Goal: Task Accomplishment & Management: Manage account settings

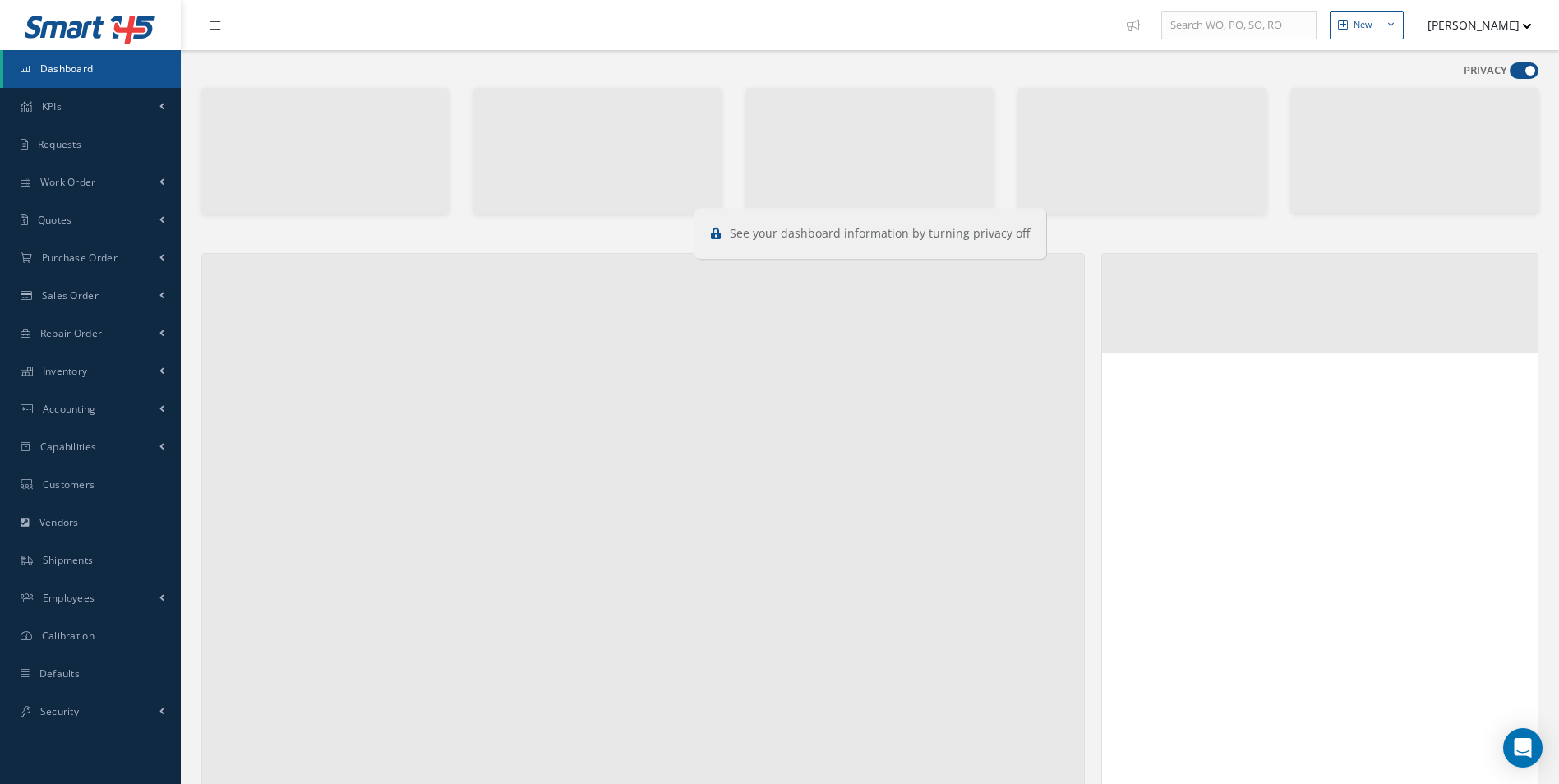
click at [1524, 72] on span at bounding box center [1524, 70] width 28 height 16
click at [1510, 74] on input "checkbox" at bounding box center [1510, 74] width 0 height 0
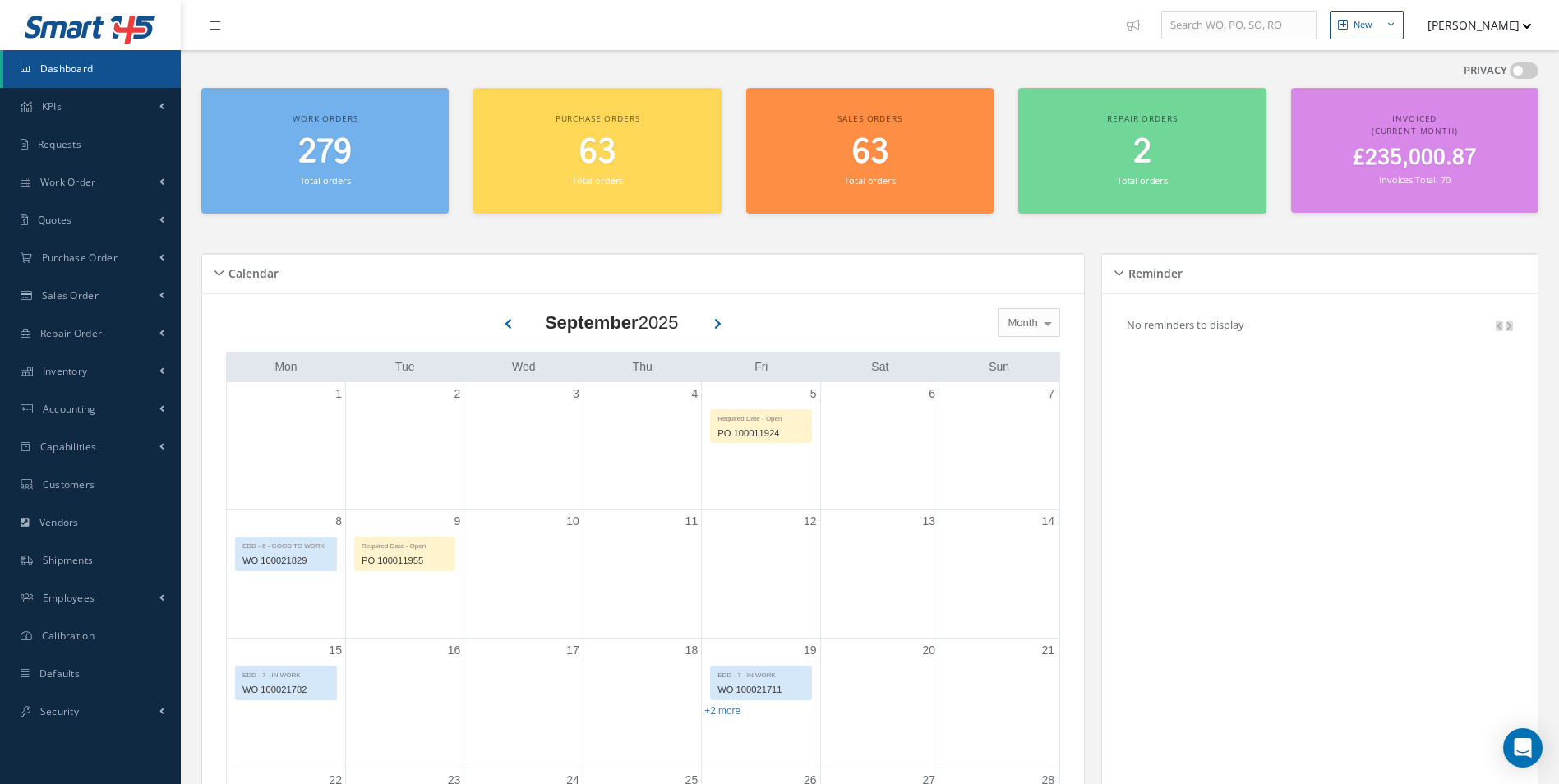
click at [1524, 72] on span at bounding box center [1524, 70] width 28 height 16
click at [1510, 74] on input "checkbox" at bounding box center [1510, 74] width 0 height 0
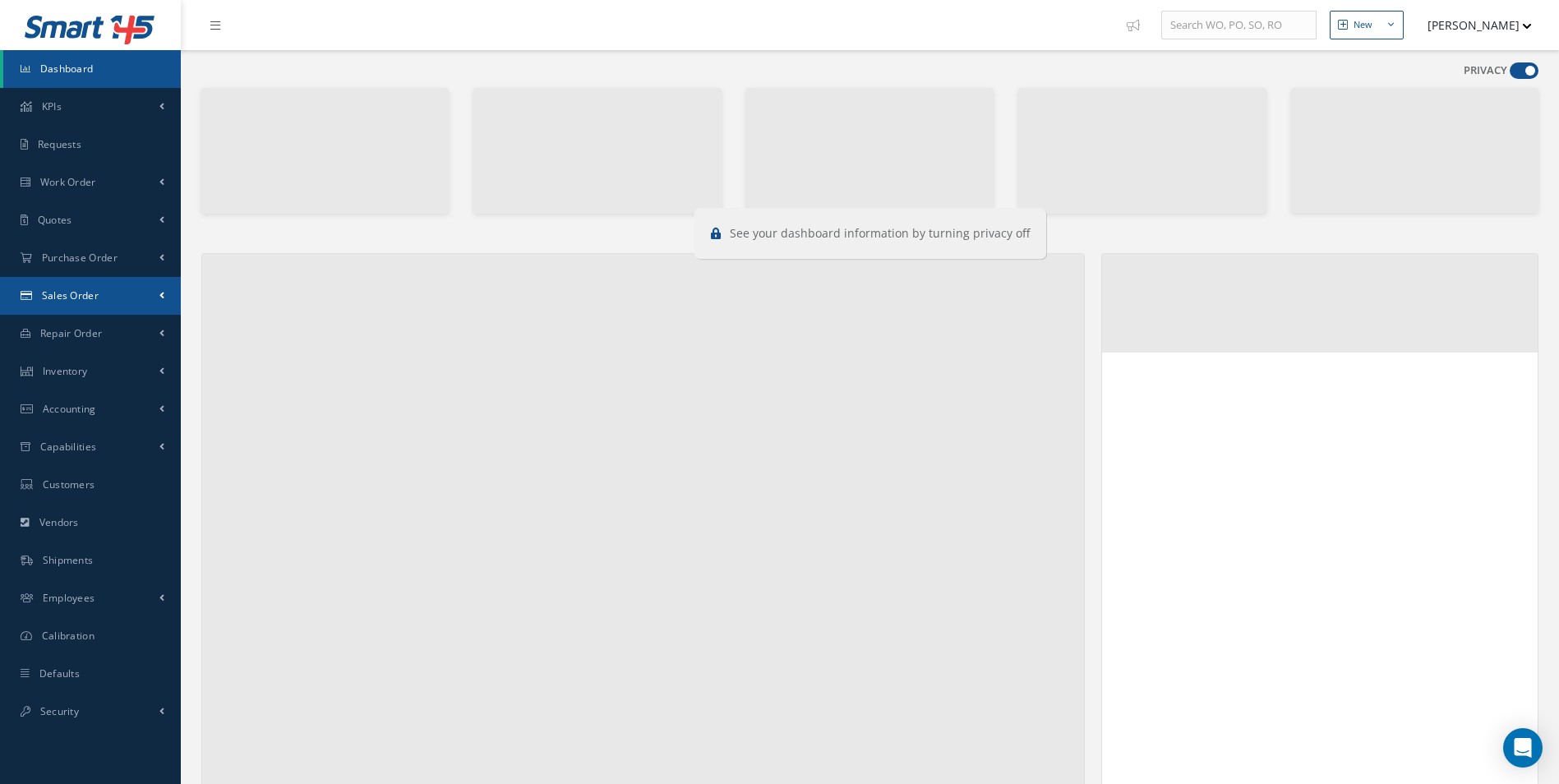
click at [94, 302] on link "Sales Order" at bounding box center [90, 296] width 180 height 38
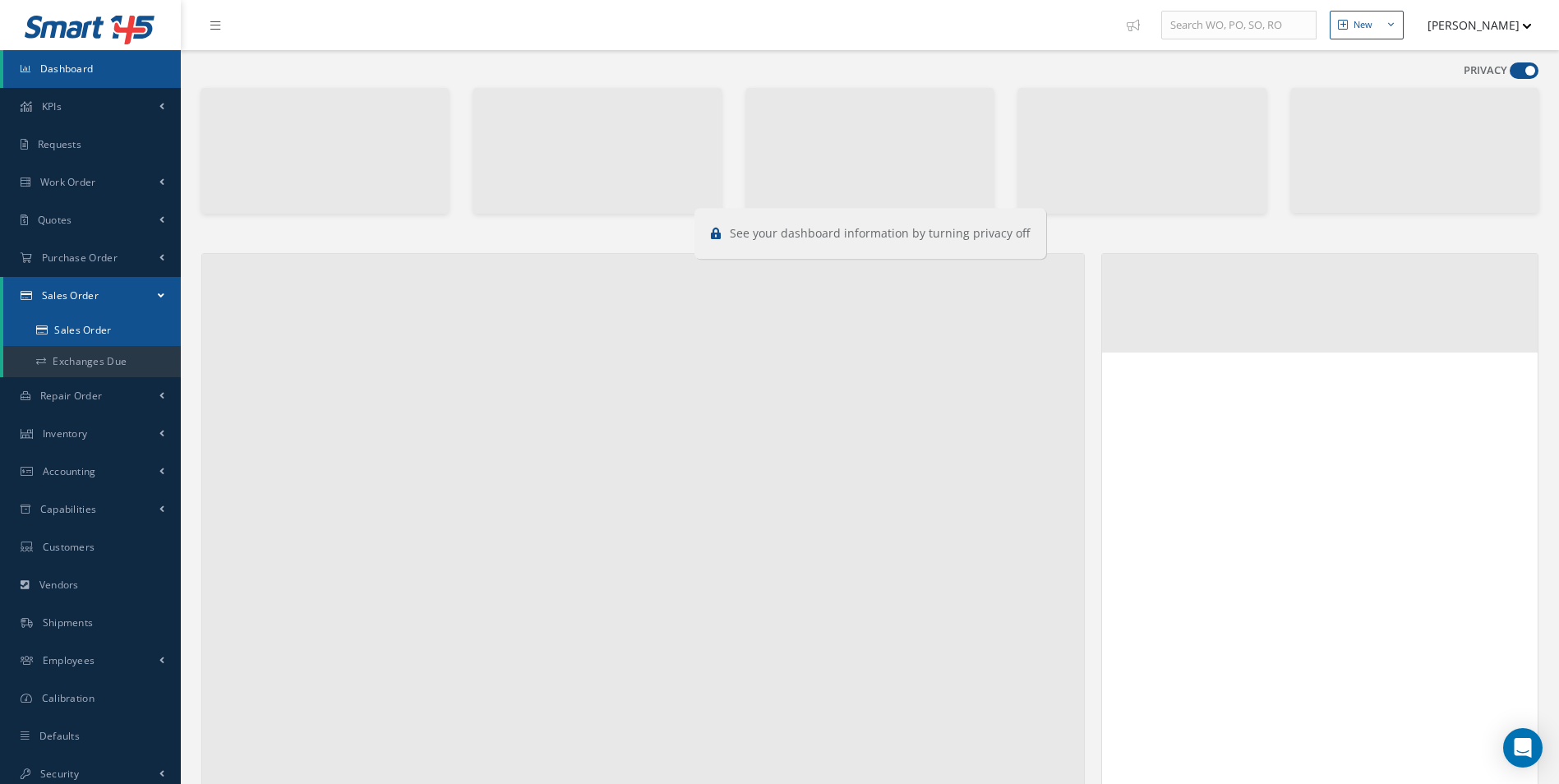
click at [96, 328] on link "Sales Order" at bounding box center [92, 330] width 178 height 31
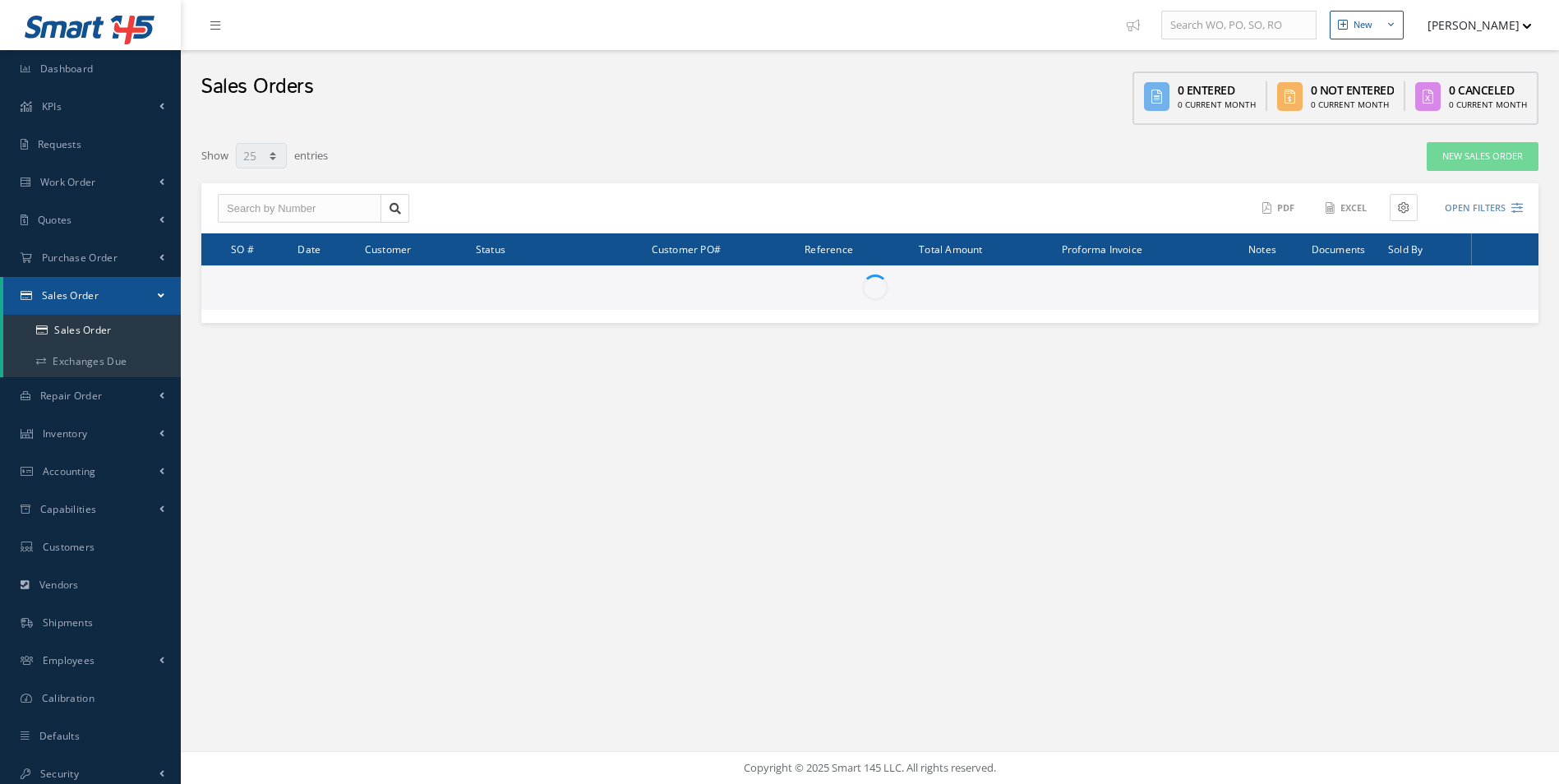
select select "25"
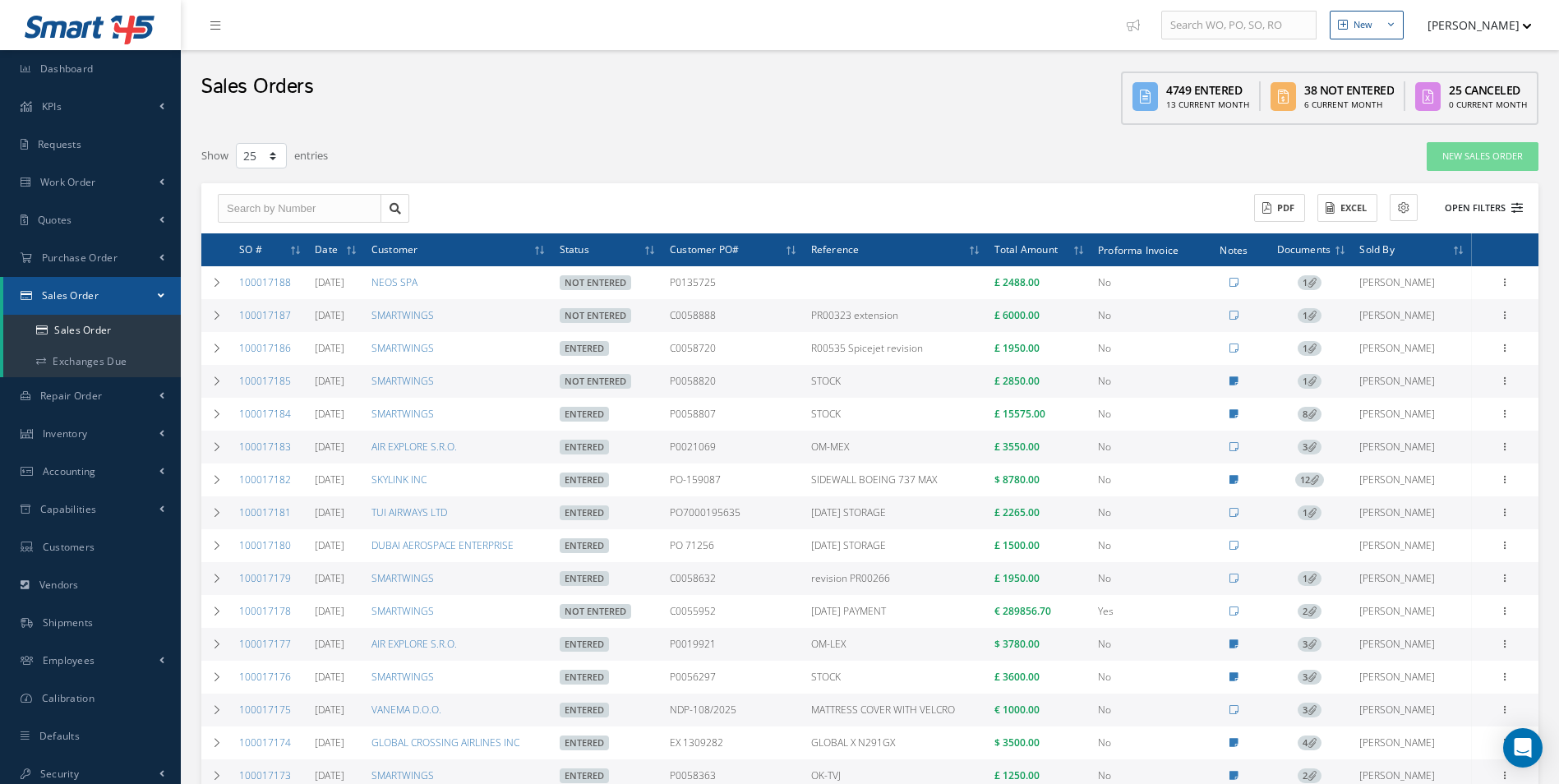
click at [1476, 211] on button "Open Filters" at bounding box center [1476, 208] width 93 height 27
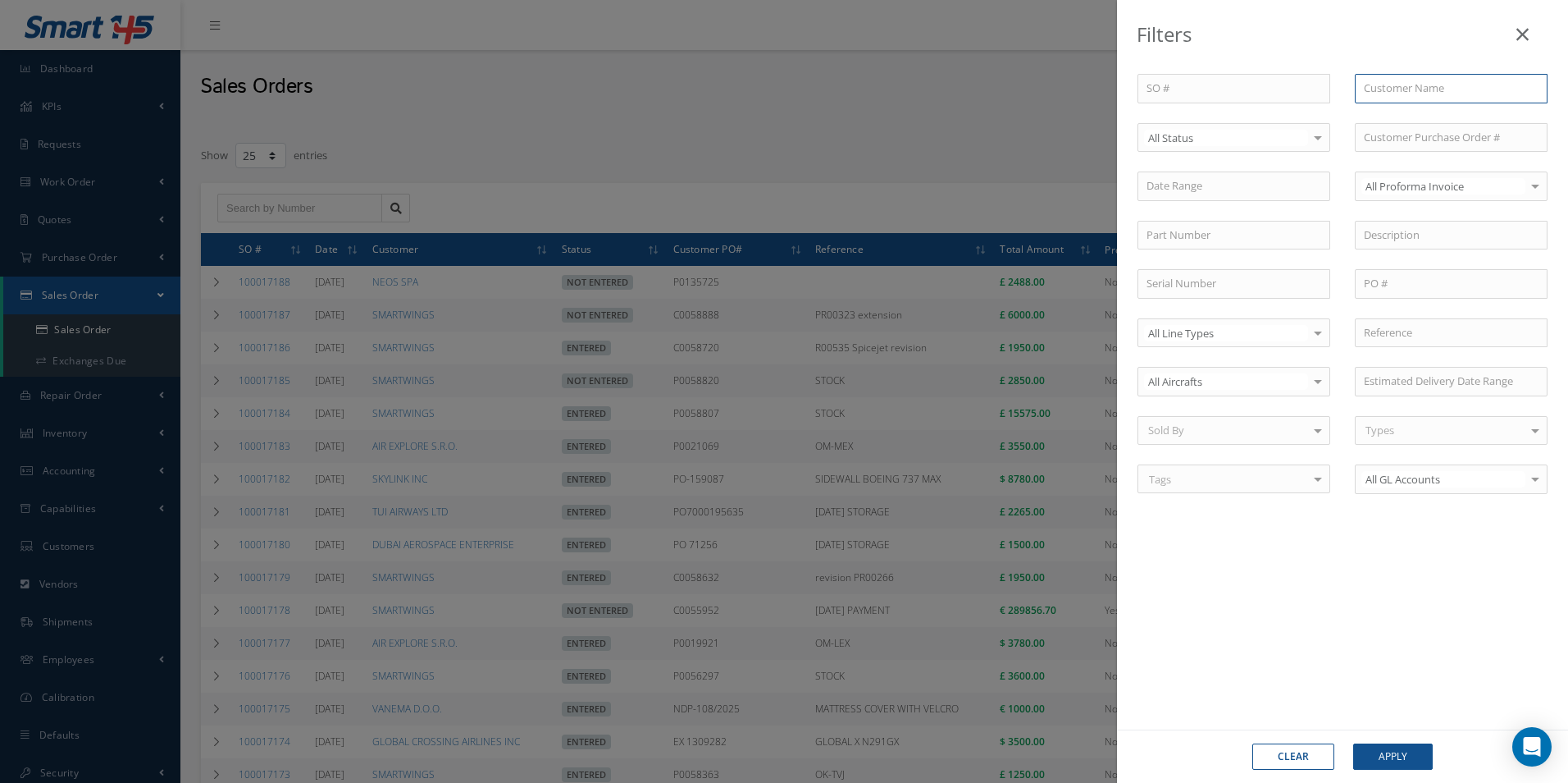
click at [1423, 89] on input "text" at bounding box center [1451, 88] width 192 height 29
click at [1419, 117] on span "ROYAL JET LLC" at bounding box center [1398, 118] width 70 height 15
type input "ROYAL JET LLC"
click at [1383, 761] on button "Apply" at bounding box center [1393, 757] width 79 height 26
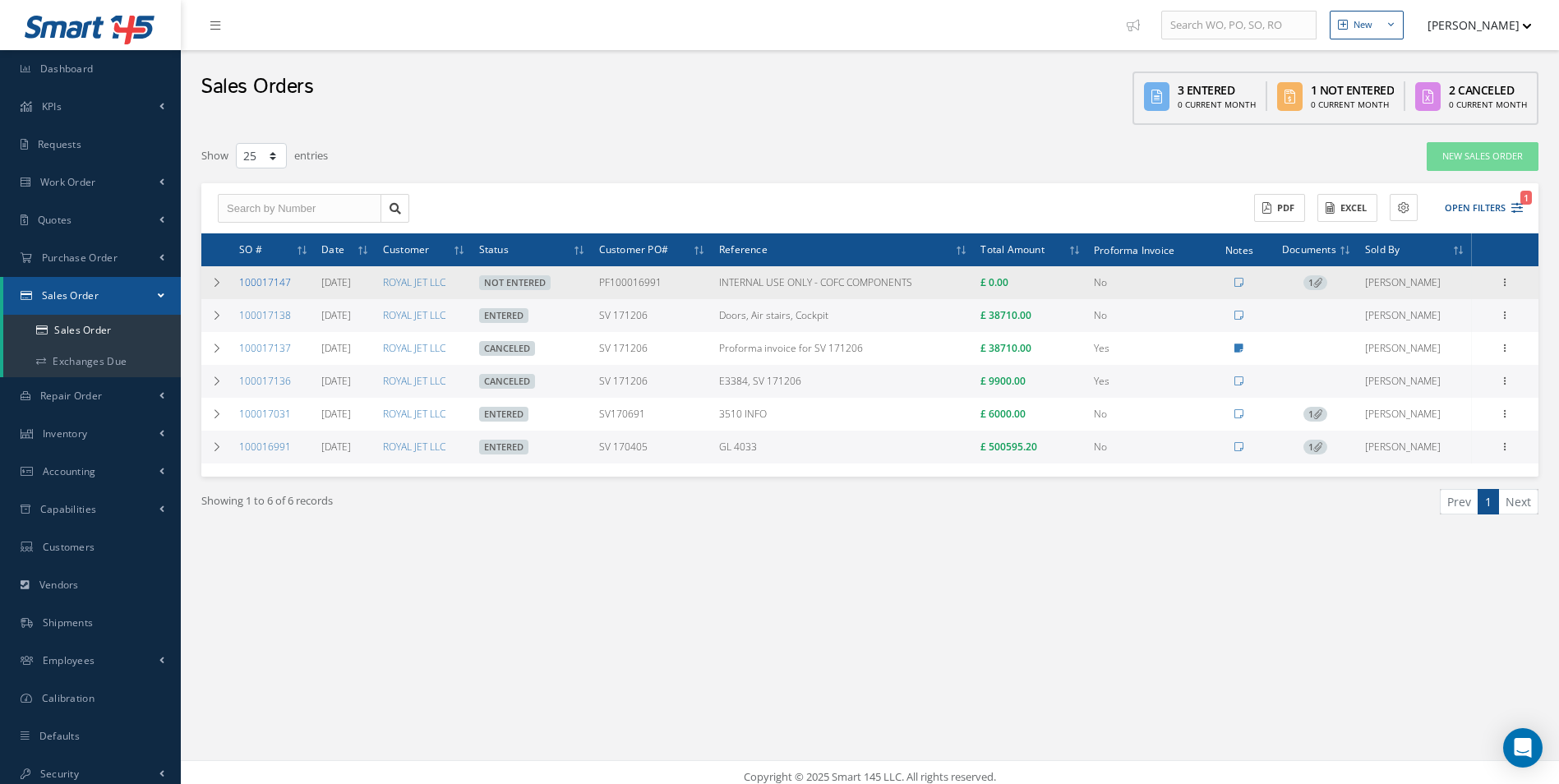
click at [253, 282] on link "100017147" at bounding box center [265, 281] width 52 height 14
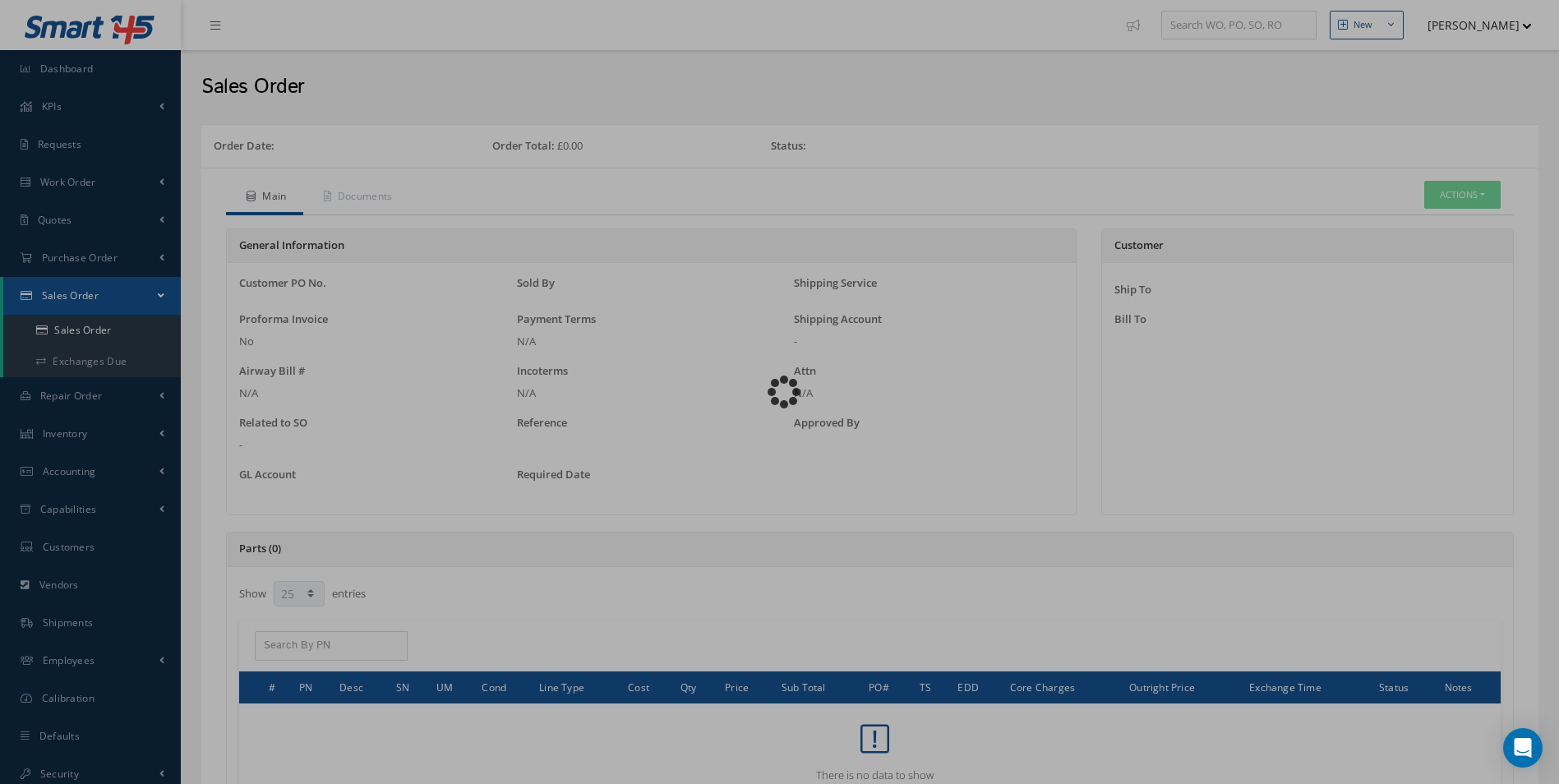
select select "25"
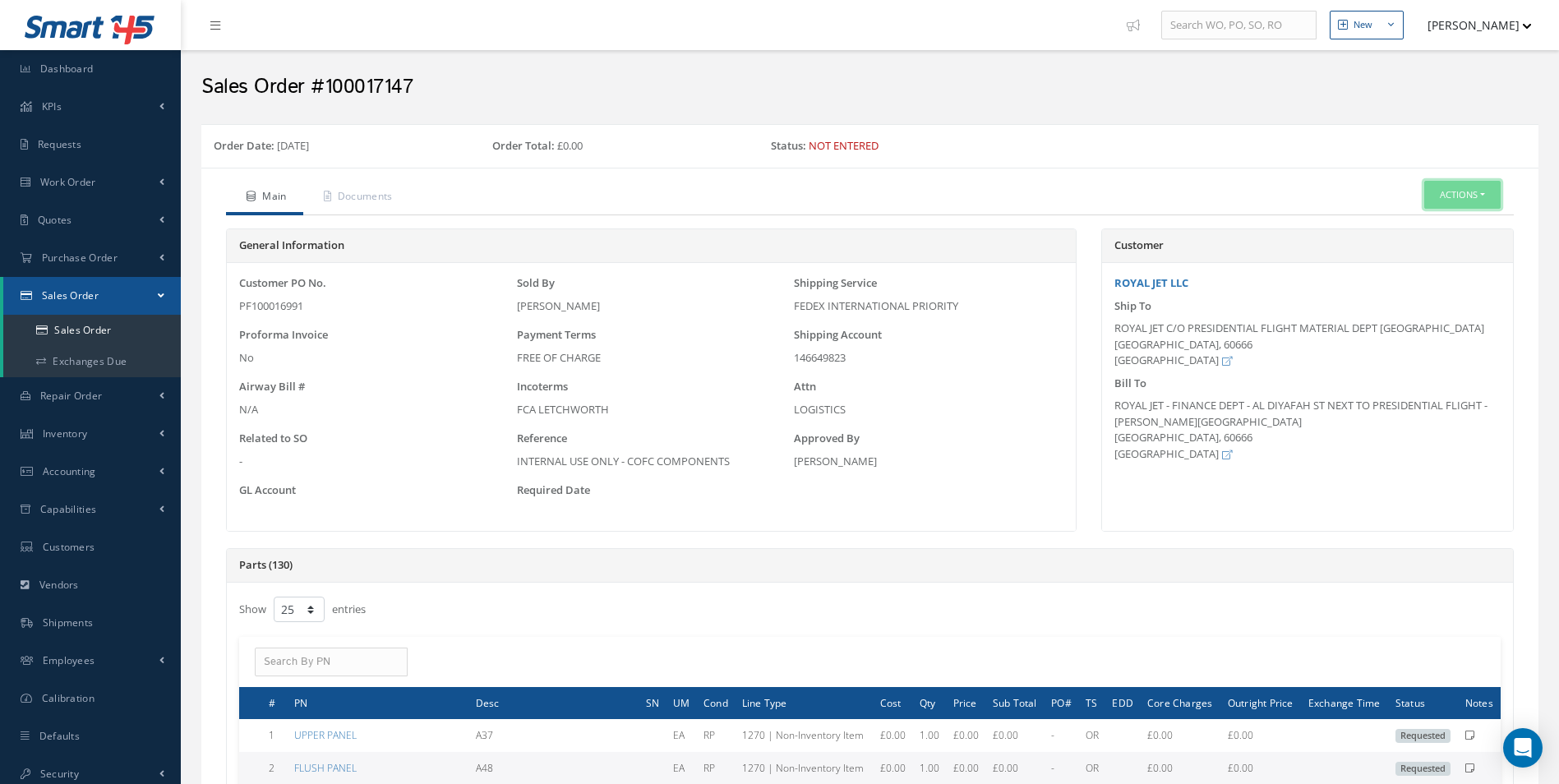
click at [1465, 205] on button "Actions" at bounding box center [1462, 195] width 77 height 28
click at [1429, 247] on link "Edit" at bounding box center [1437, 245] width 131 height 22
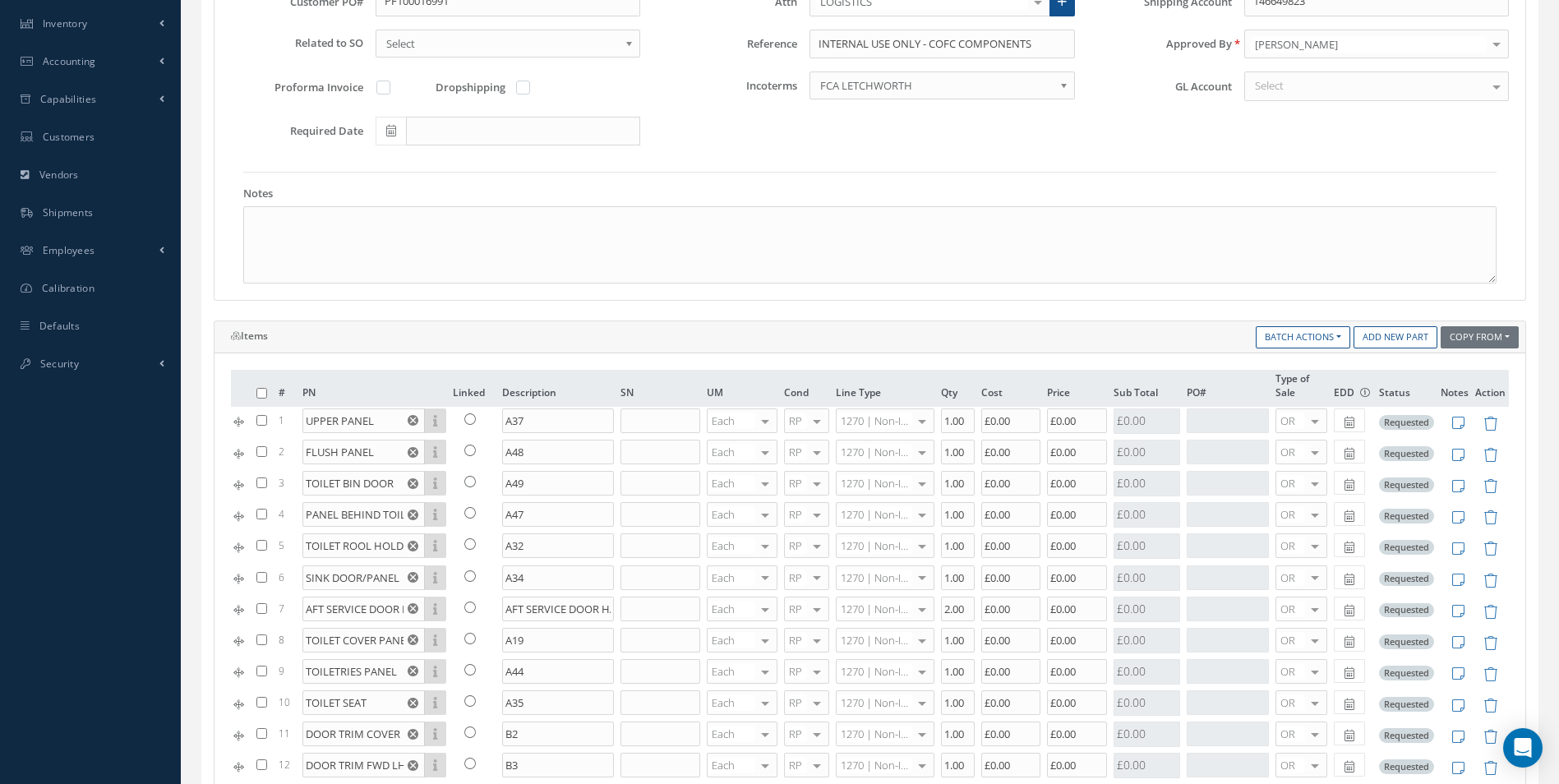
scroll to position [411, 0]
click at [1386, 330] on link "Add New Part" at bounding box center [1395, 335] width 84 height 22
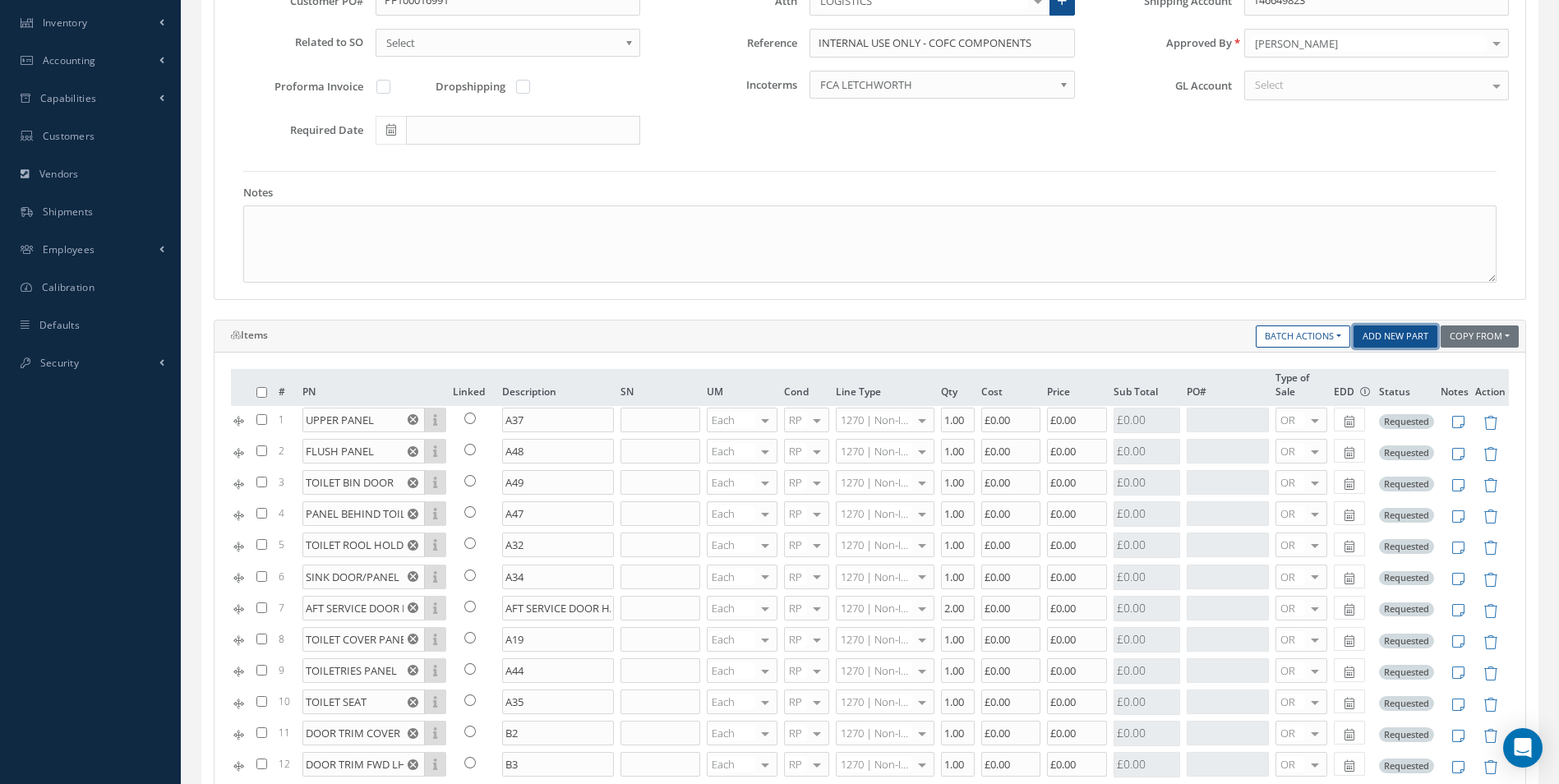
click at [1386, 330] on link "Add New Part" at bounding box center [1395, 335] width 84 height 22
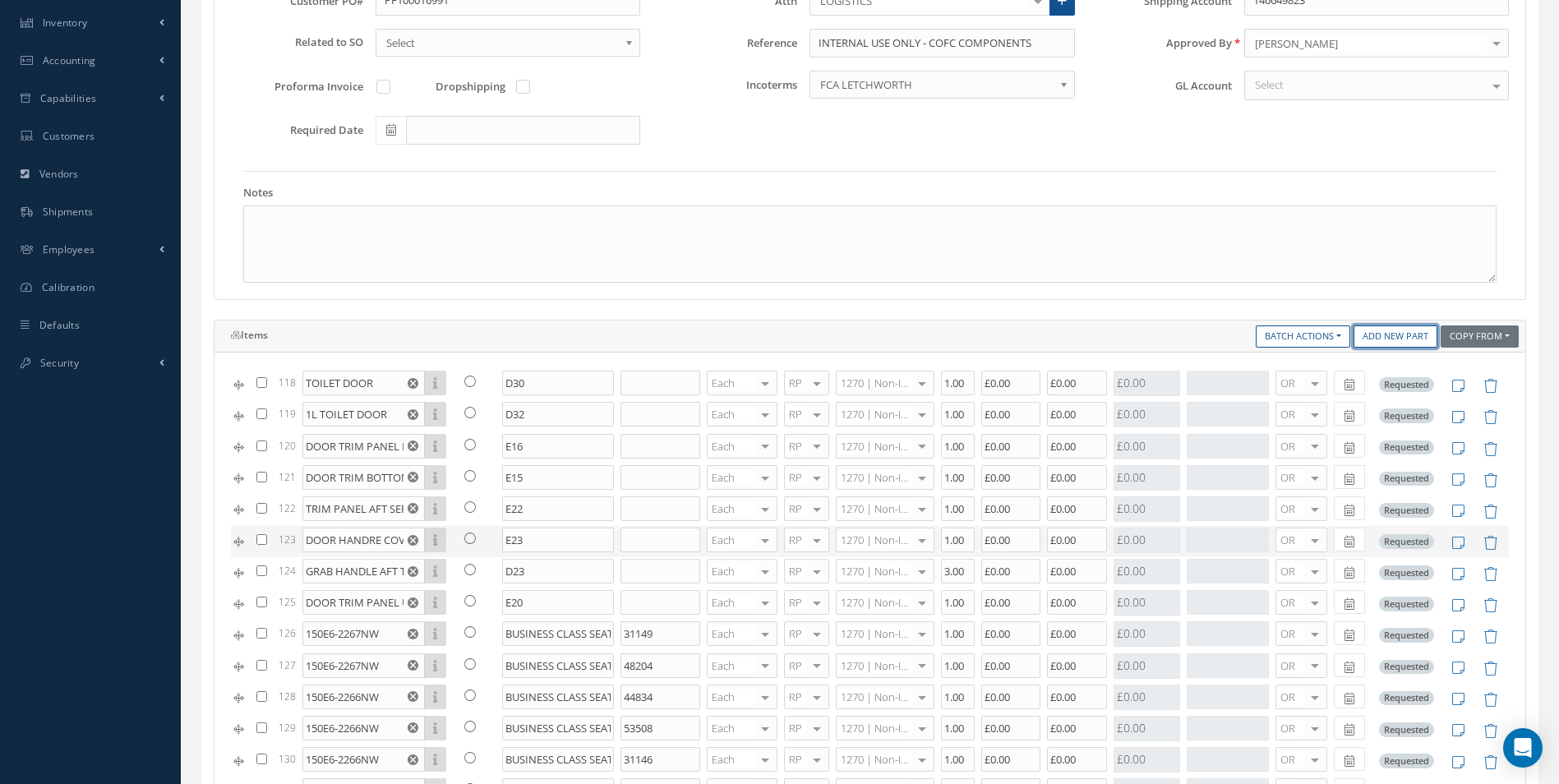
scroll to position [740, 0]
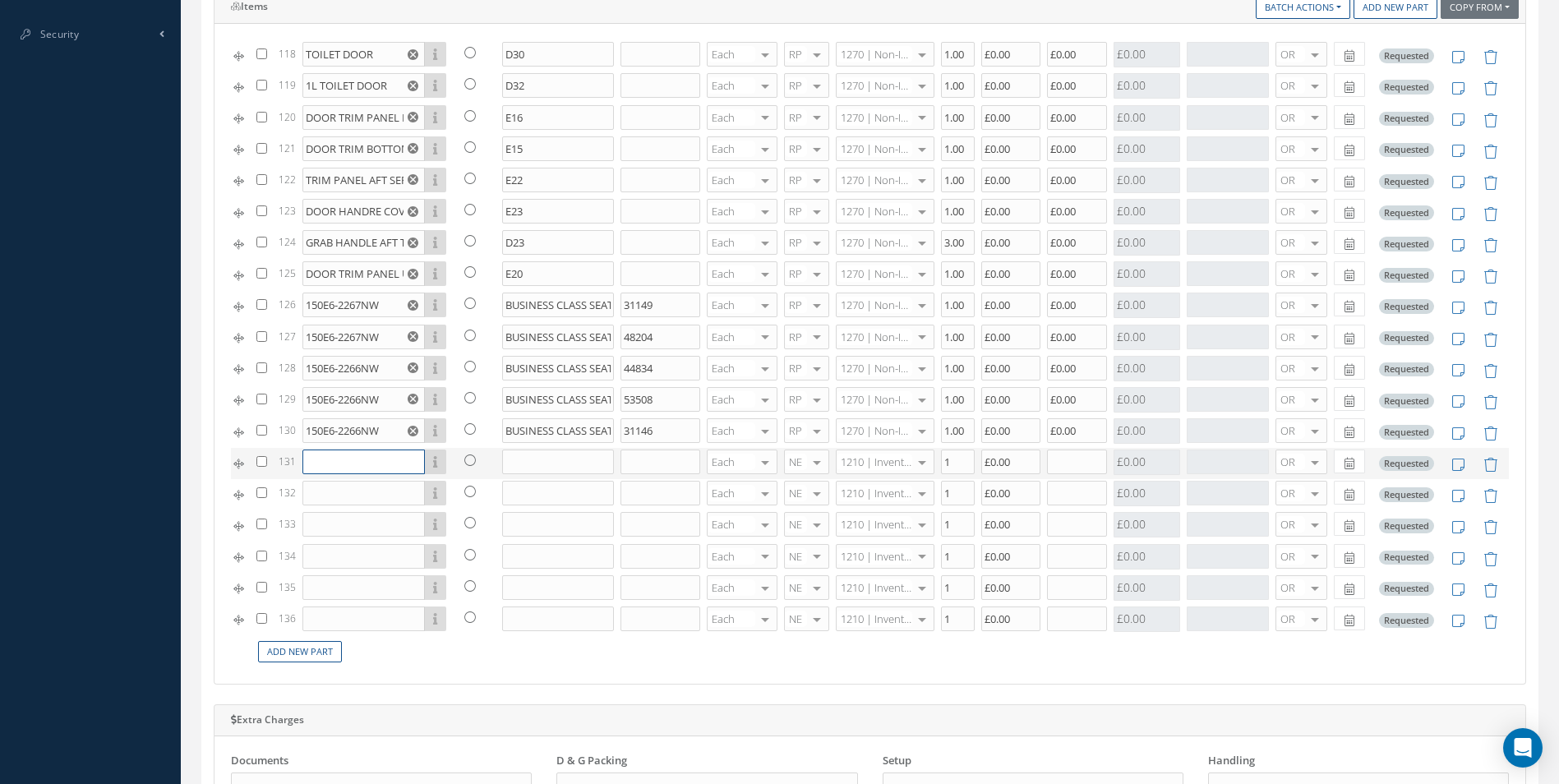
click at [368, 464] on input "text" at bounding box center [364, 462] width 123 height 25
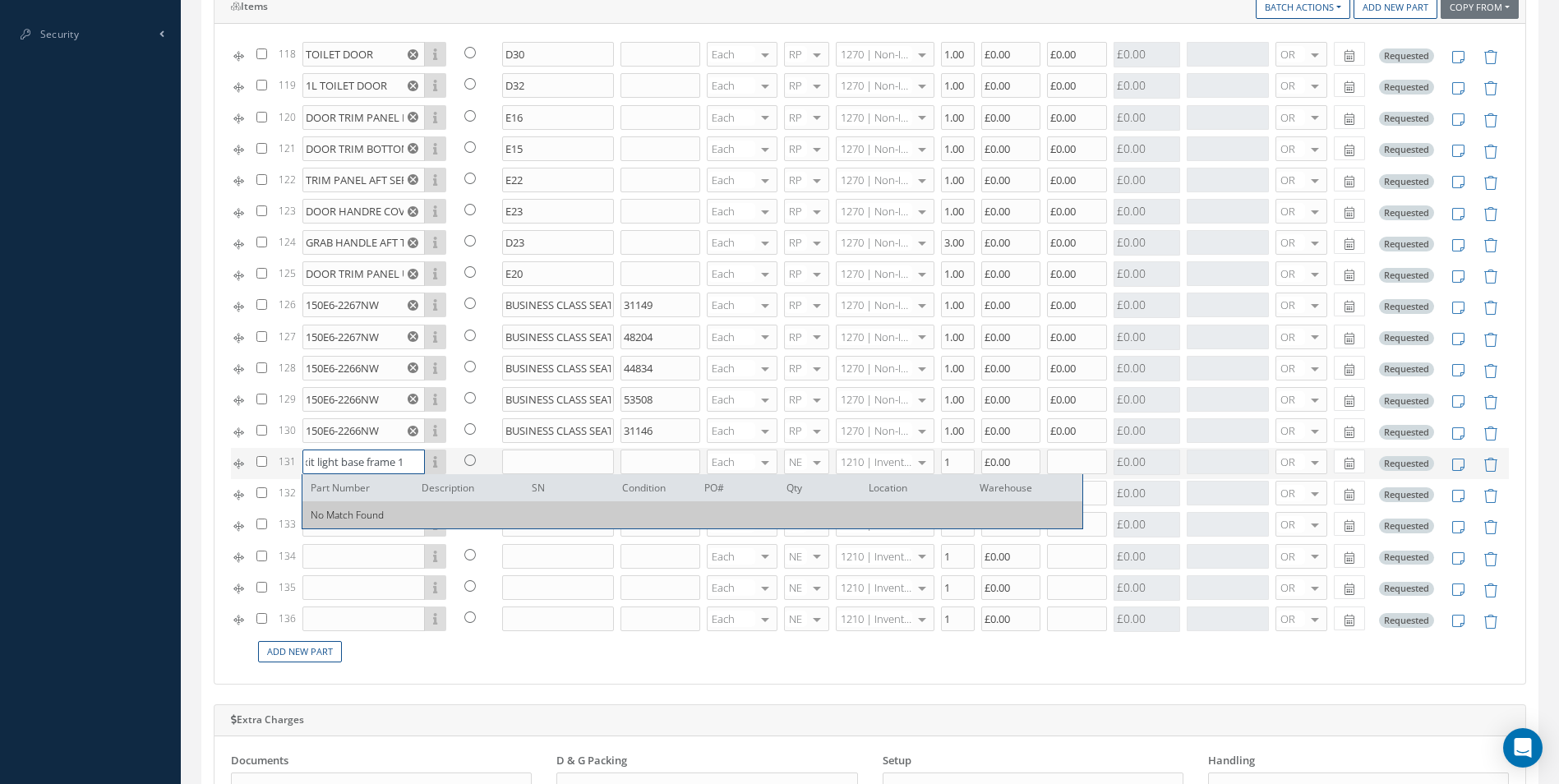
scroll to position [0, 14]
type input "e"
type input "£0"
click at [242, 452] on tr "131 Part Number Description SN Condition PO# Qty Location [GEOGRAPHIC_DATA] No …" at bounding box center [869, 463] width 1277 height 31
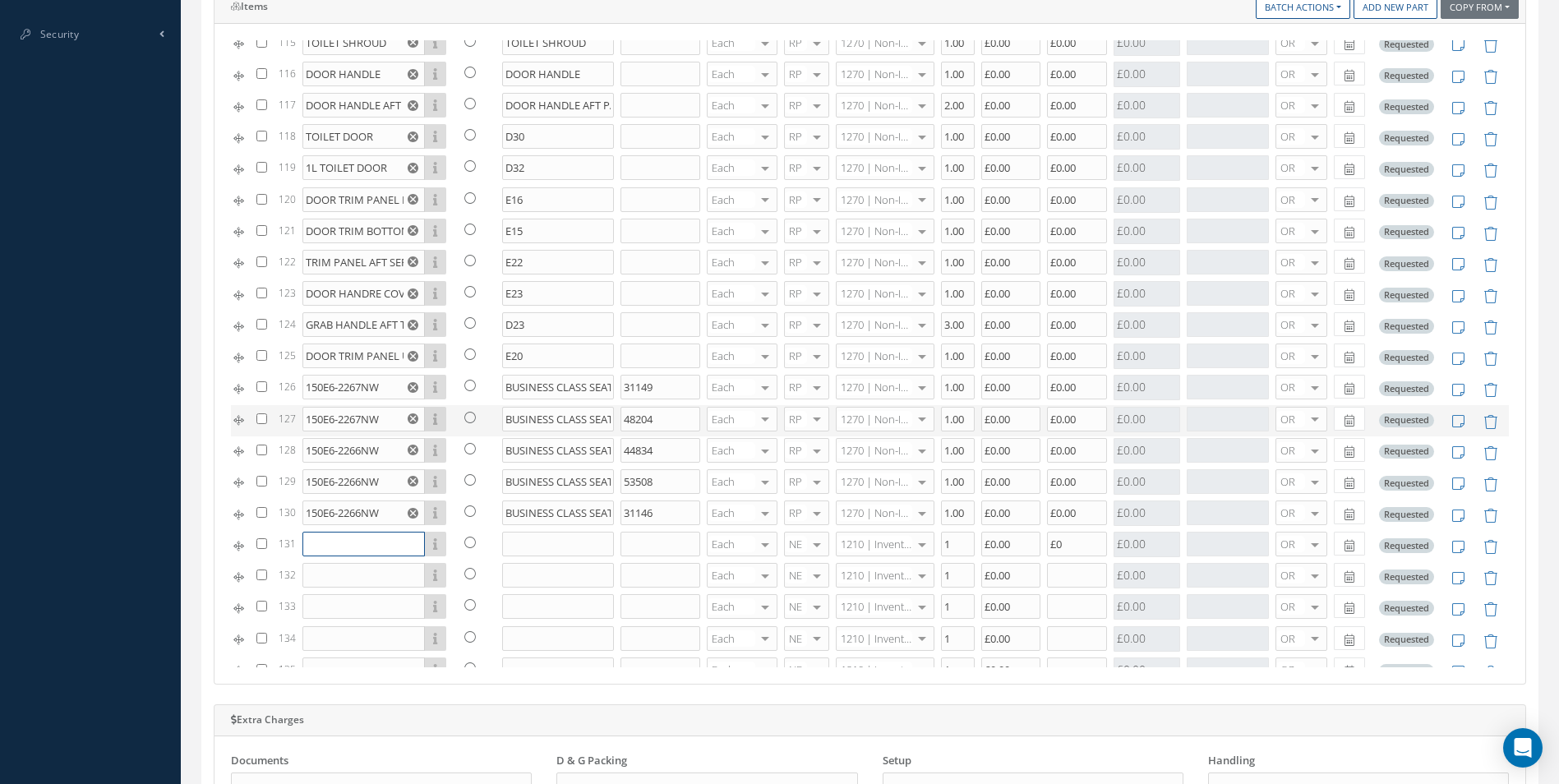
scroll to position [3703, 0]
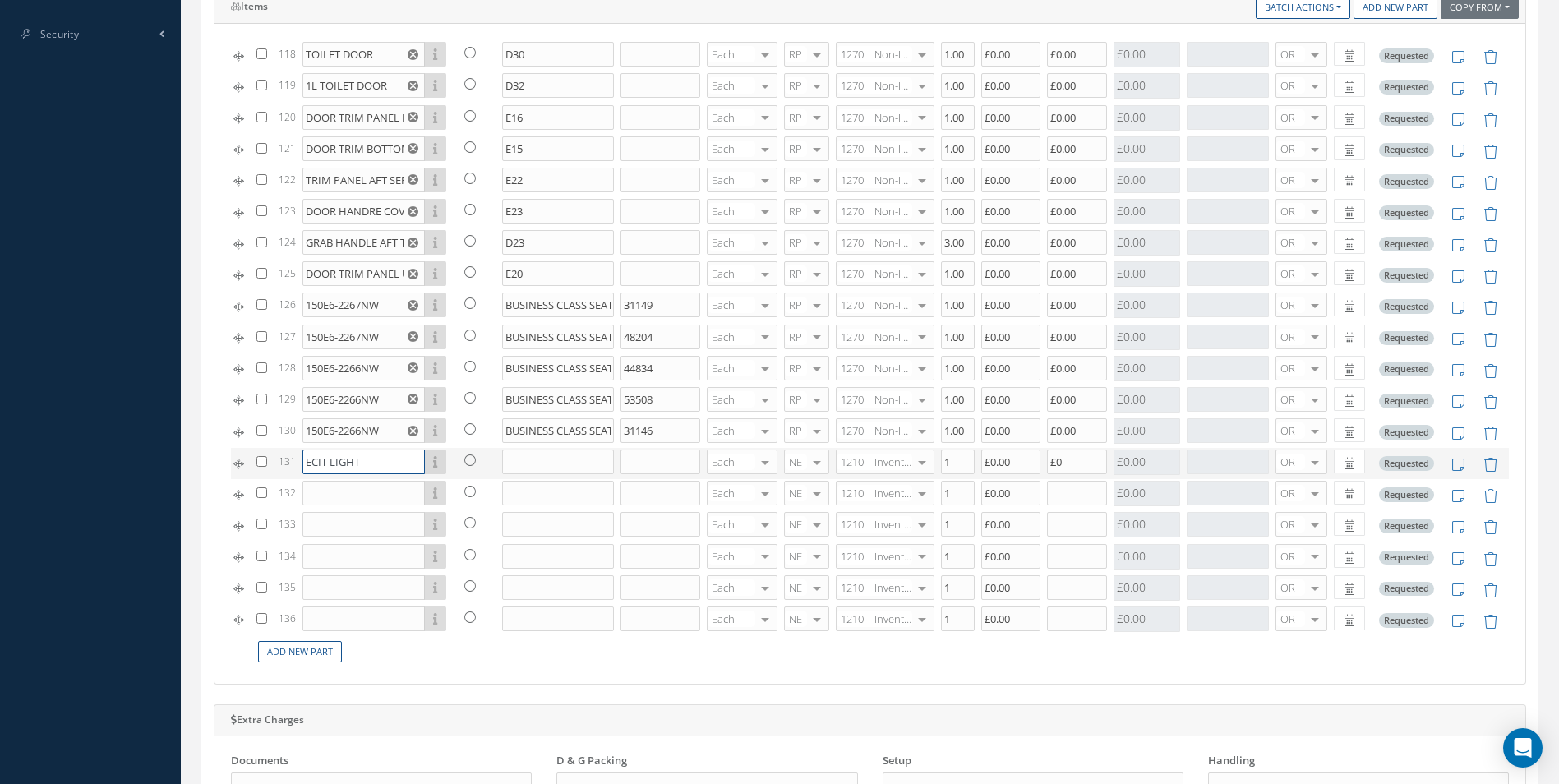
click at [324, 461] on input "ECIT LIGHT" at bounding box center [364, 462] width 123 height 25
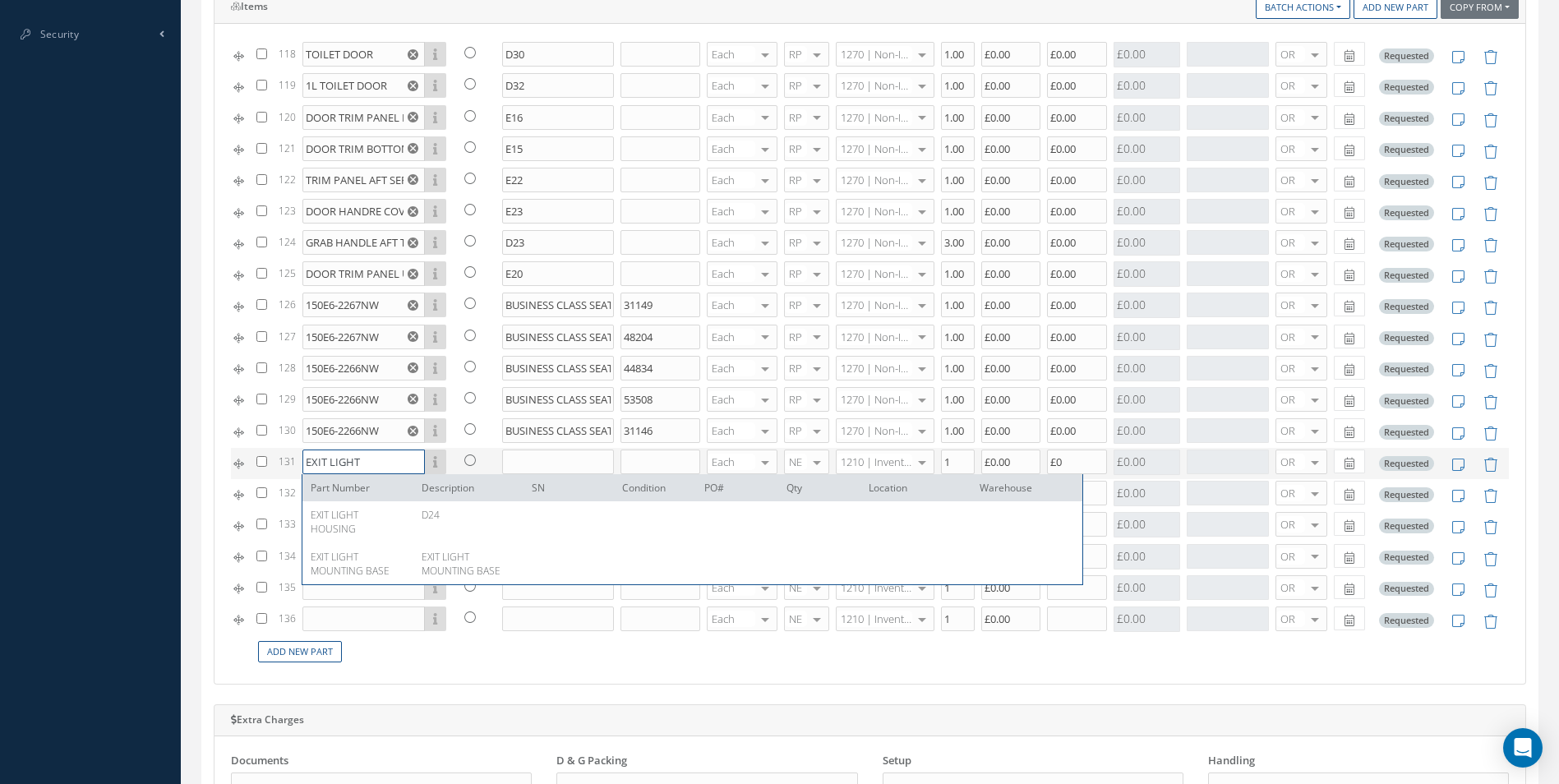
click at [370, 466] on input "EXIT LIGHT" at bounding box center [364, 462] width 123 height 25
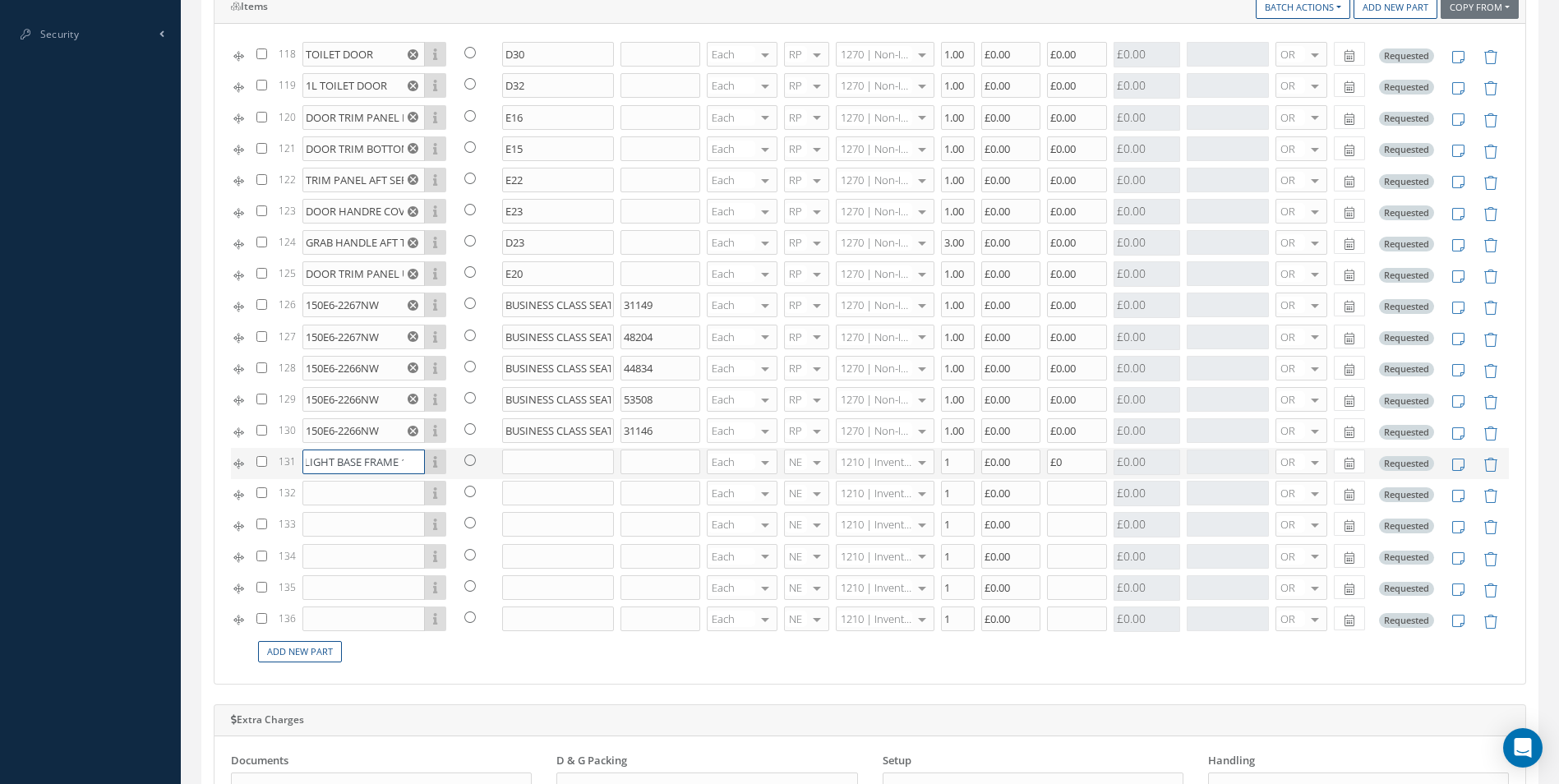
scroll to position [0, 38]
type input "EXIT LIGHT BASE FRAME 15"
click at [533, 472] on input "text" at bounding box center [557, 462] width 111 height 25
type input "E31"
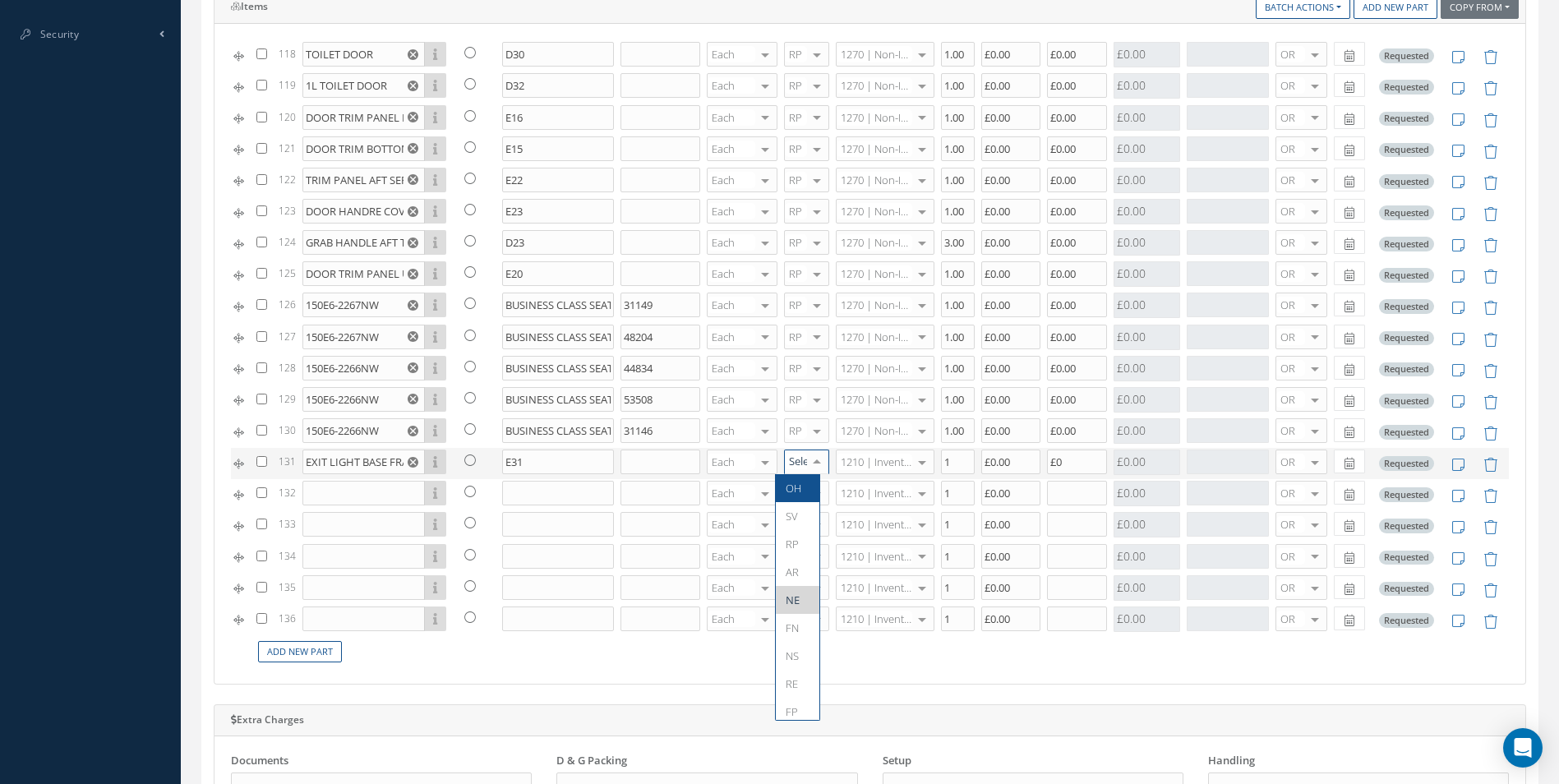
click at [805, 465] on div at bounding box center [816, 462] width 23 height 24
click at [796, 540] on span "RP" at bounding box center [792, 544] width 13 height 15
type input "1270"
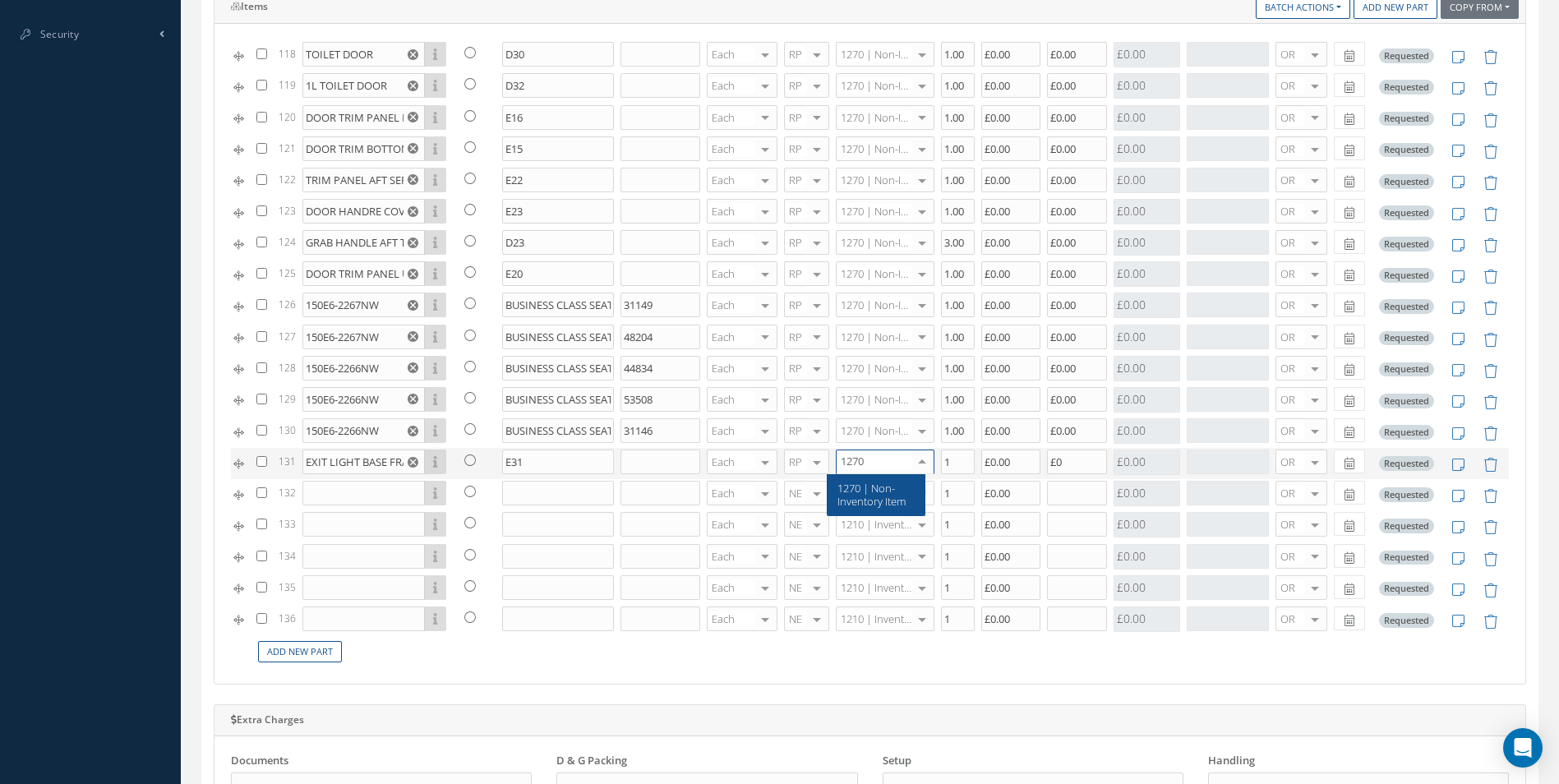
click at [867, 507] on span "1270 | Non-Inventory Item" at bounding box center [871, 495] width 68 height 28
click at [1057, 468] on input "£0" at bounding box center [1076, 462] width 60 height 25
type input "£0.00"
click at [335, 497] on input "text" at bounding box center [364, 493] width 123 height 25
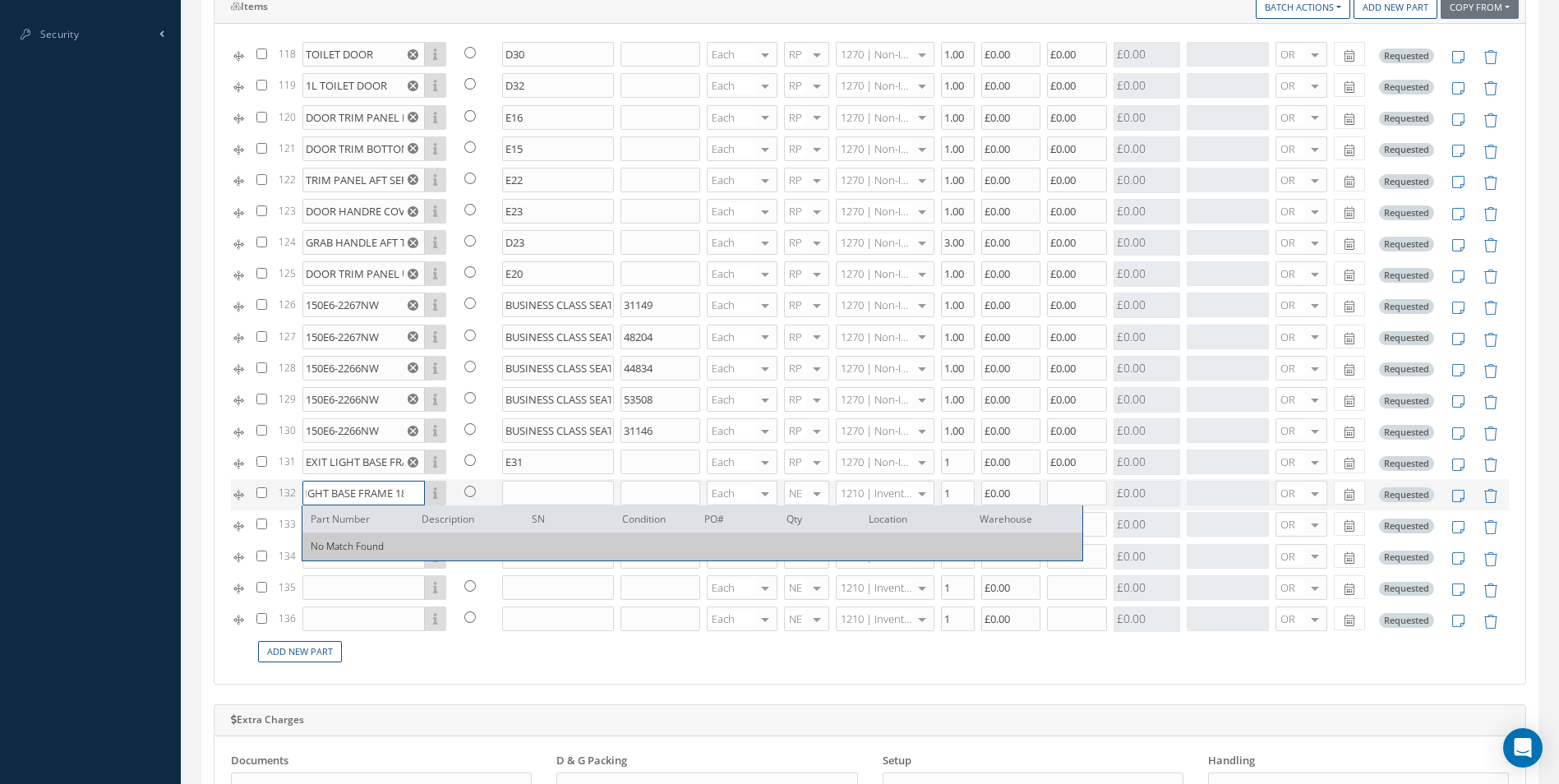
scroll to position [0, 41]
type input "EXIT LIGHT BASE FRAME 18"
click at [547, 489] on input "text" at bounding box center [557, 493] width 111 height 25
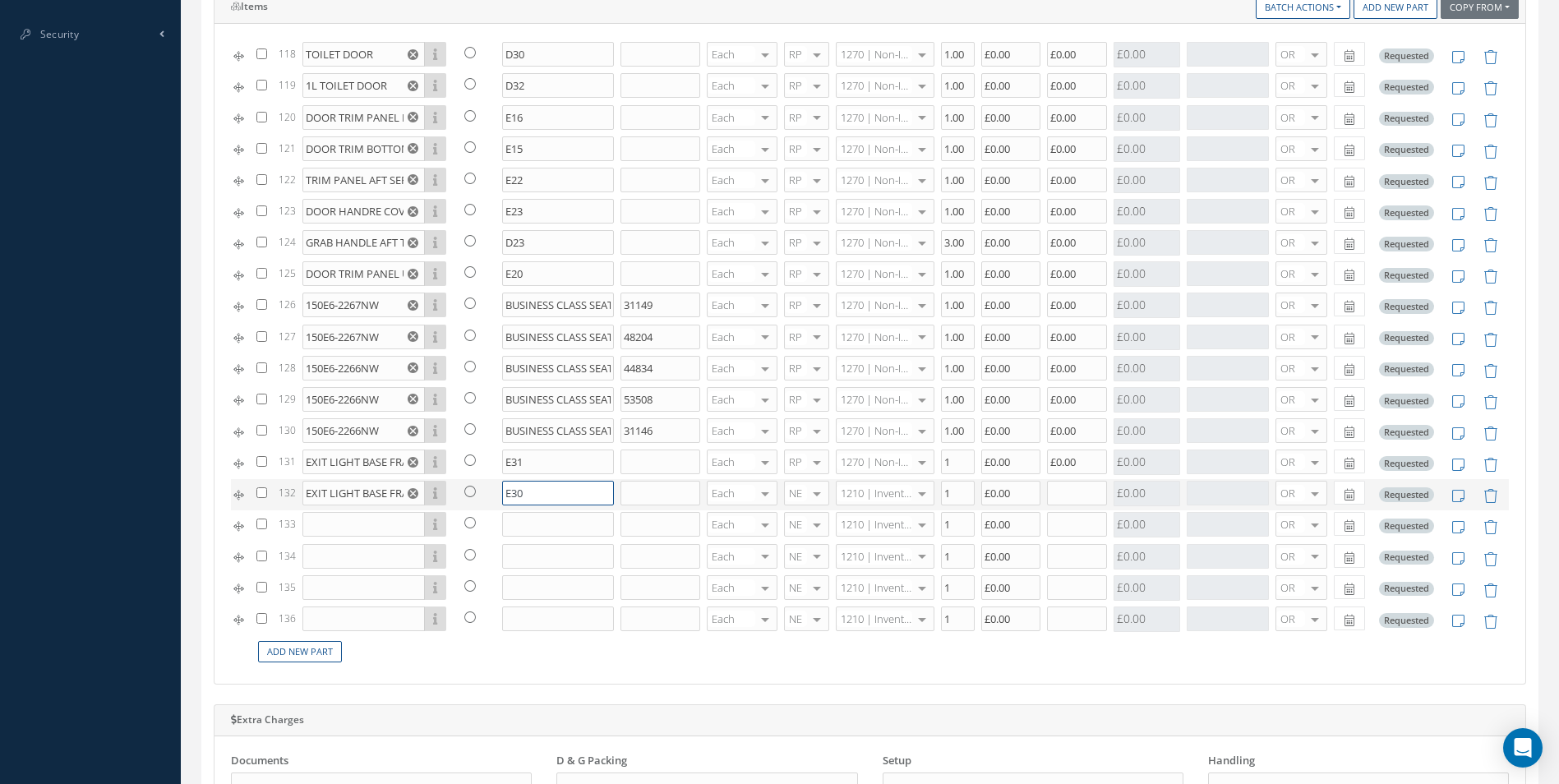
type input "E30"
click at [793, 569] on span "RP" at bounding box center [792, 575] width 13 height 15
type input "1270"
click at [879, 525] on span "1270 | Non-Inventory Item" at bounding box center [871, 526] width 68 height 28
click at [1047, 497] on input "text" at bounding box center [1076, 493] width 60 height 25
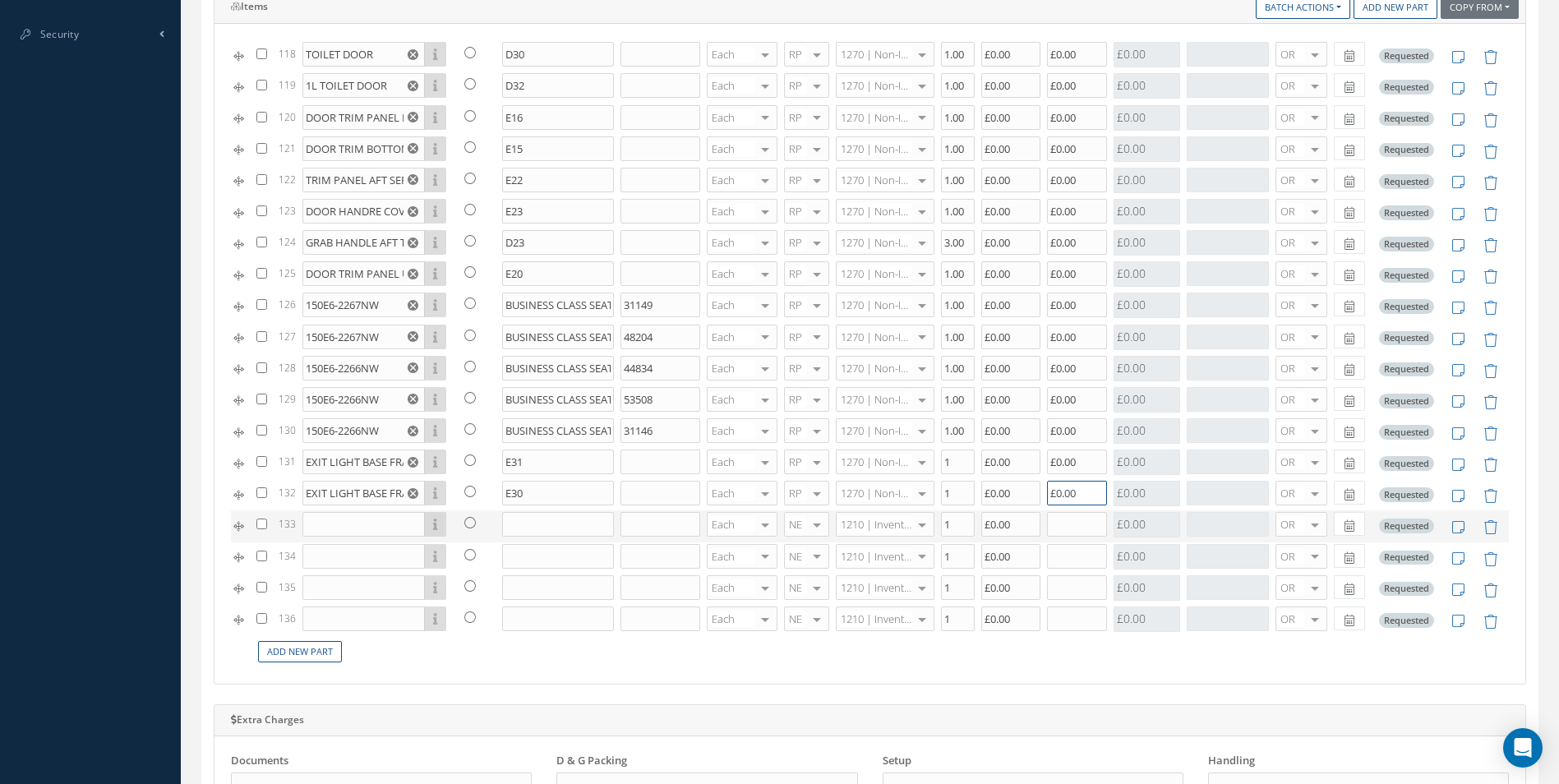
type input "£0.00"
click at [390, 520] on input "text" at bounding box center [364, 524] width 123 height 25
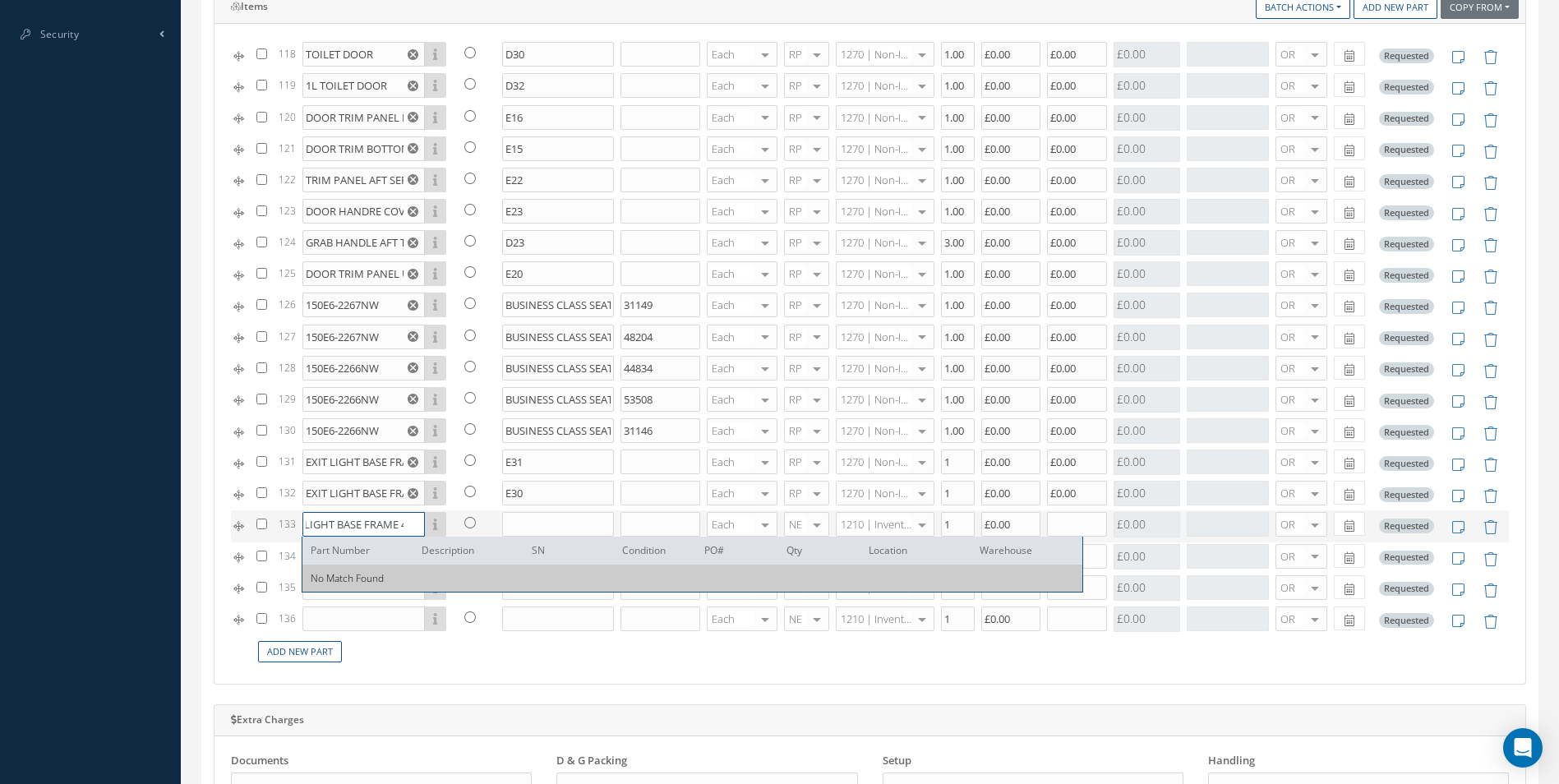
scroll to position [0, 38]
type input "EXIT LIGHT BASE FRAME 41"
click at [523, 522] on input "text" at bounding box center [557, 524] width 111 height 25
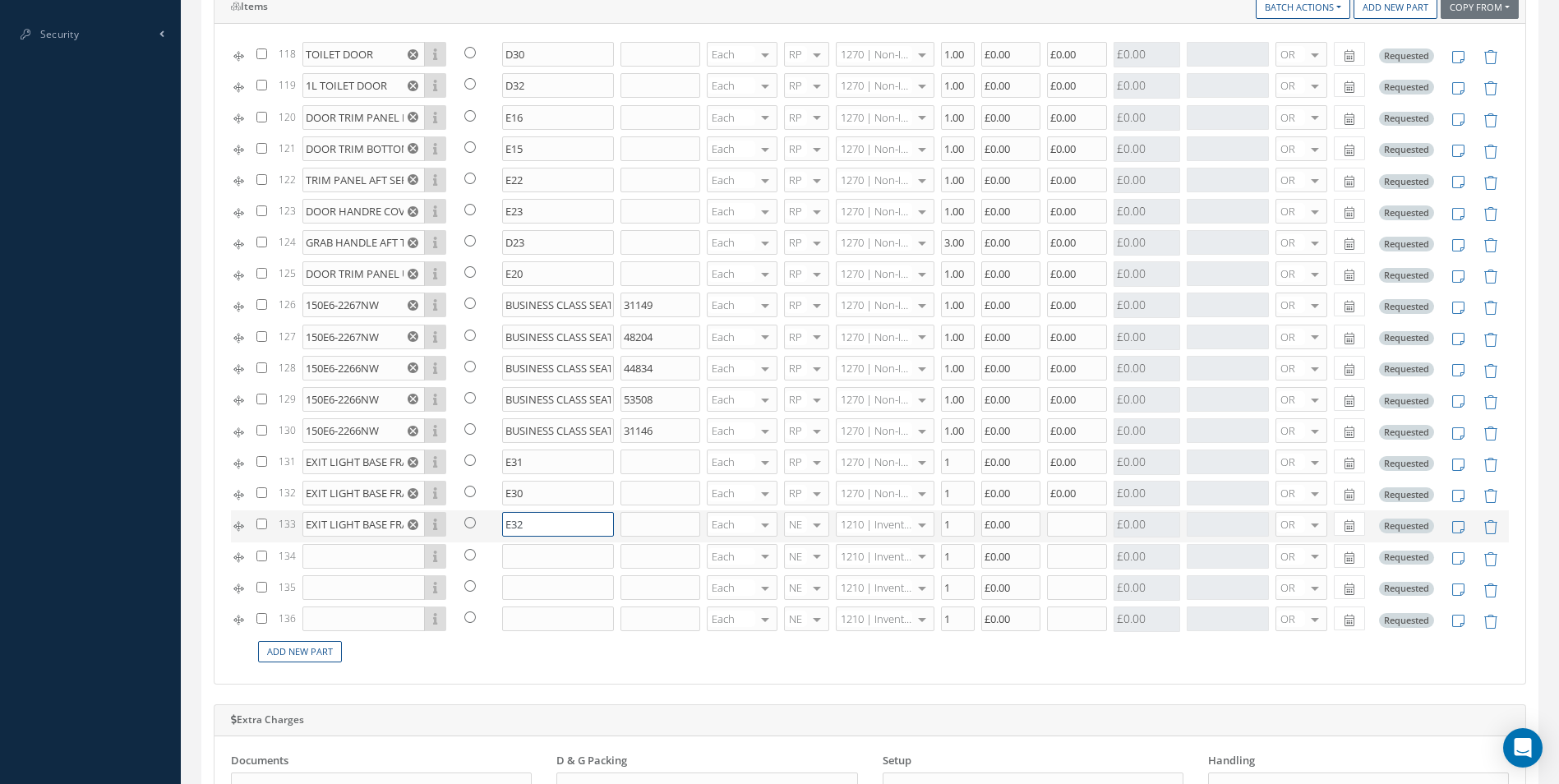
type input "E32"
click at [805, 516] on div at bounding box center [816, 524] width 23 height 24
click at [789, 606] on span "RP" at bounding box center [792, 606] width 13 height 15
type input "1270"
click at [885, 554] on span "1270 | Non-Inventory Item" at bounding box center [871, 557] width 68 height 28
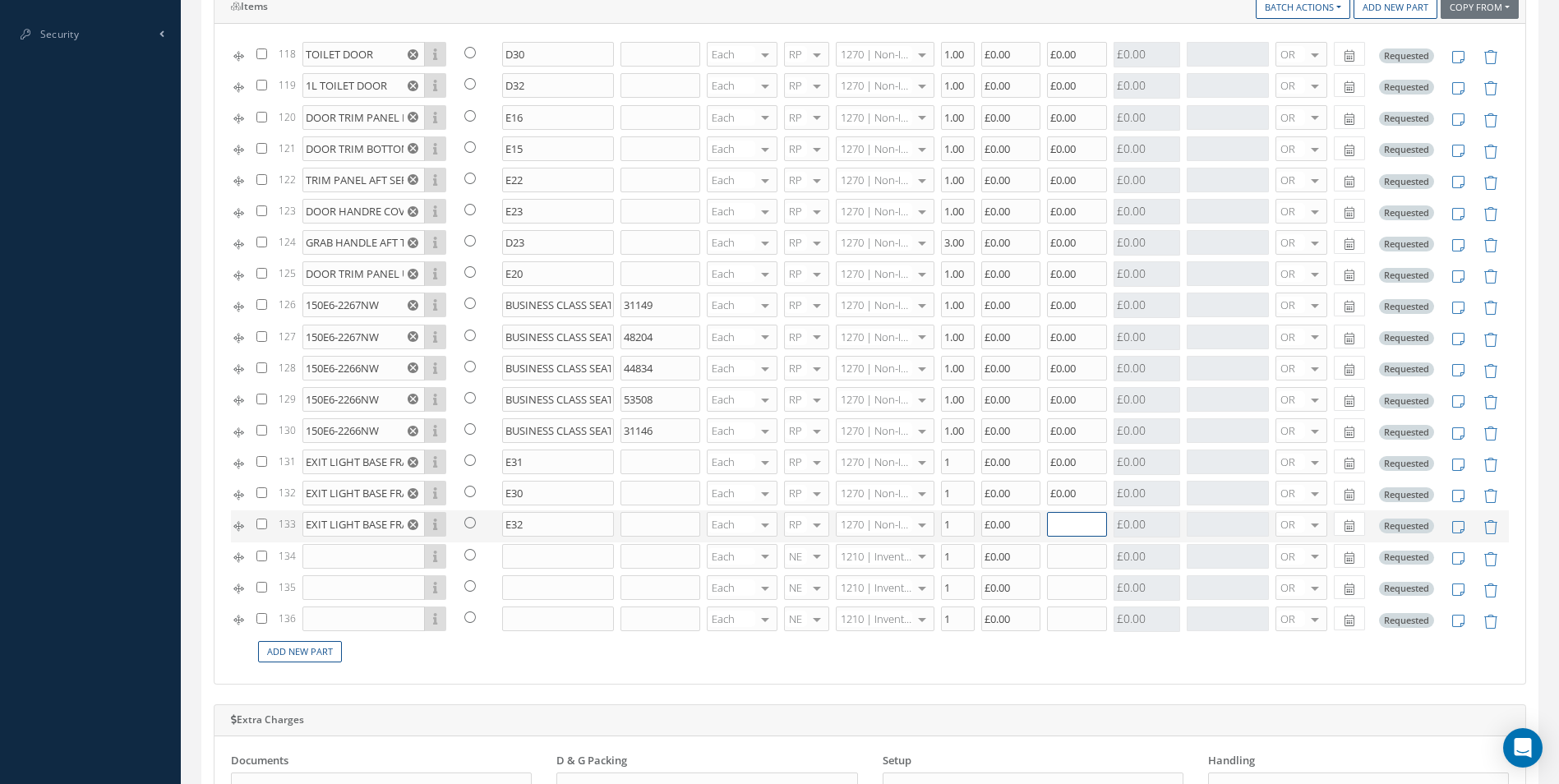
click at [1061, 526] on input "text" at bounding box center [1076, 524] width 60 height 25
type input "£0.00"
click at [334, 563] on input "text" at bounding box center [364, 556] width 123 height 25
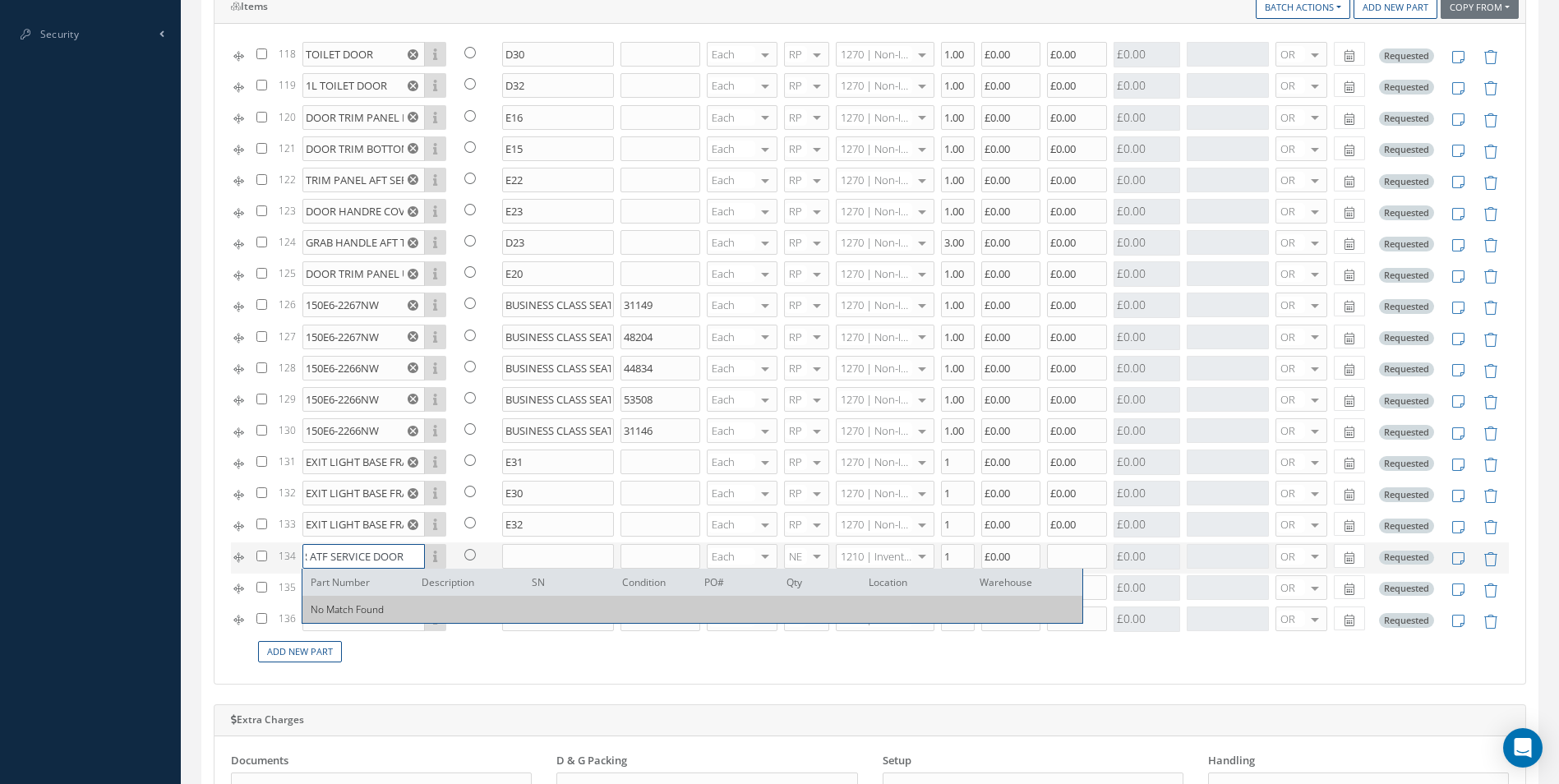
scroll to position [0, 66]
type input "SLIDE COVER ATF SERVICE DOOR"
click at [536, 559] on input "text" at bounding box center [557, 556] width 111 height 25
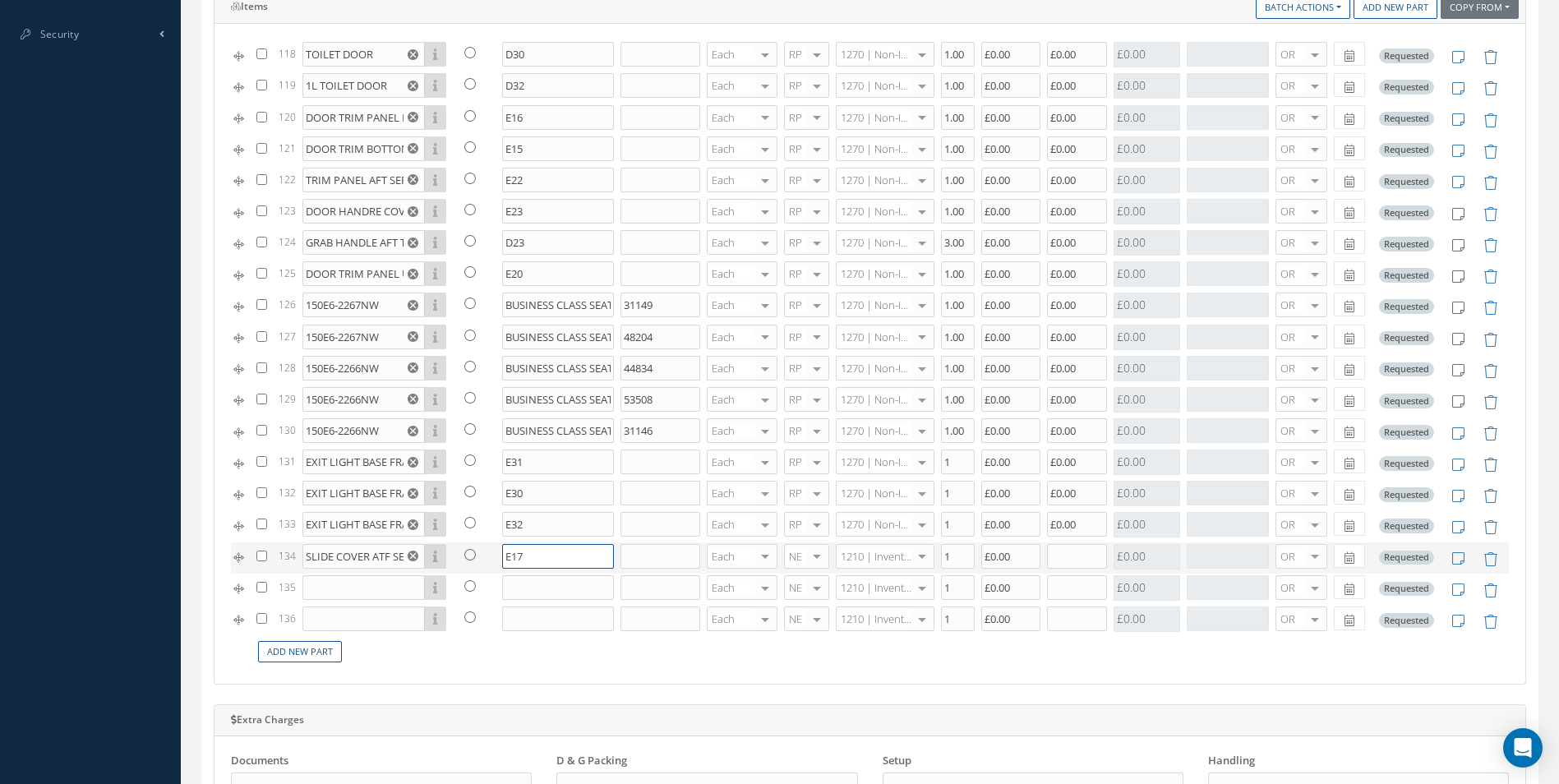
type input "E17"
click at [797, 626] on span "RP" at bounding box center [797, 639] width 43 height 28
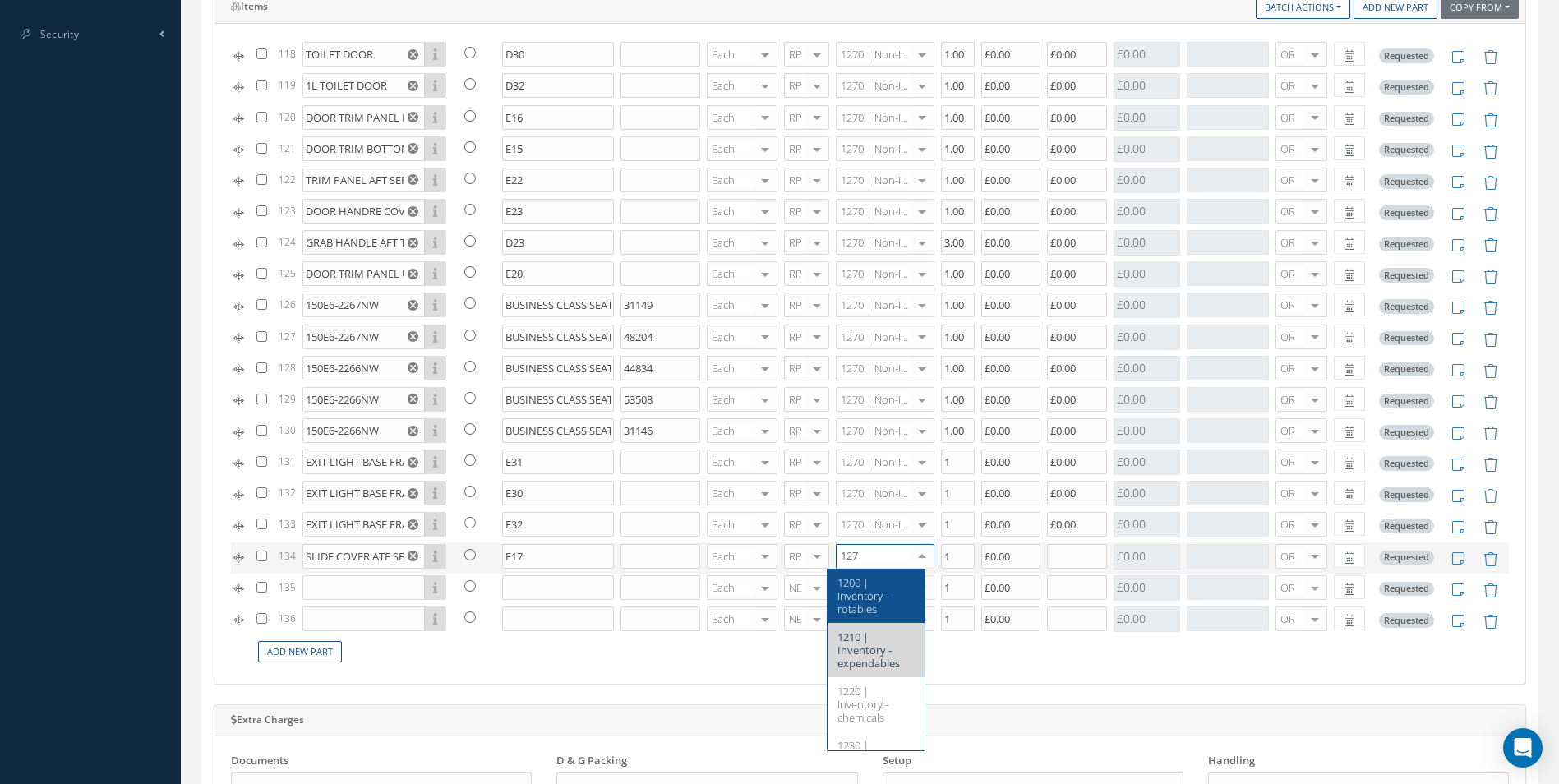
type input "1270"
click at [874, 589] on span "1270 | Non-Inventory Item" at bounding box center [871, 589] width 68 height 28
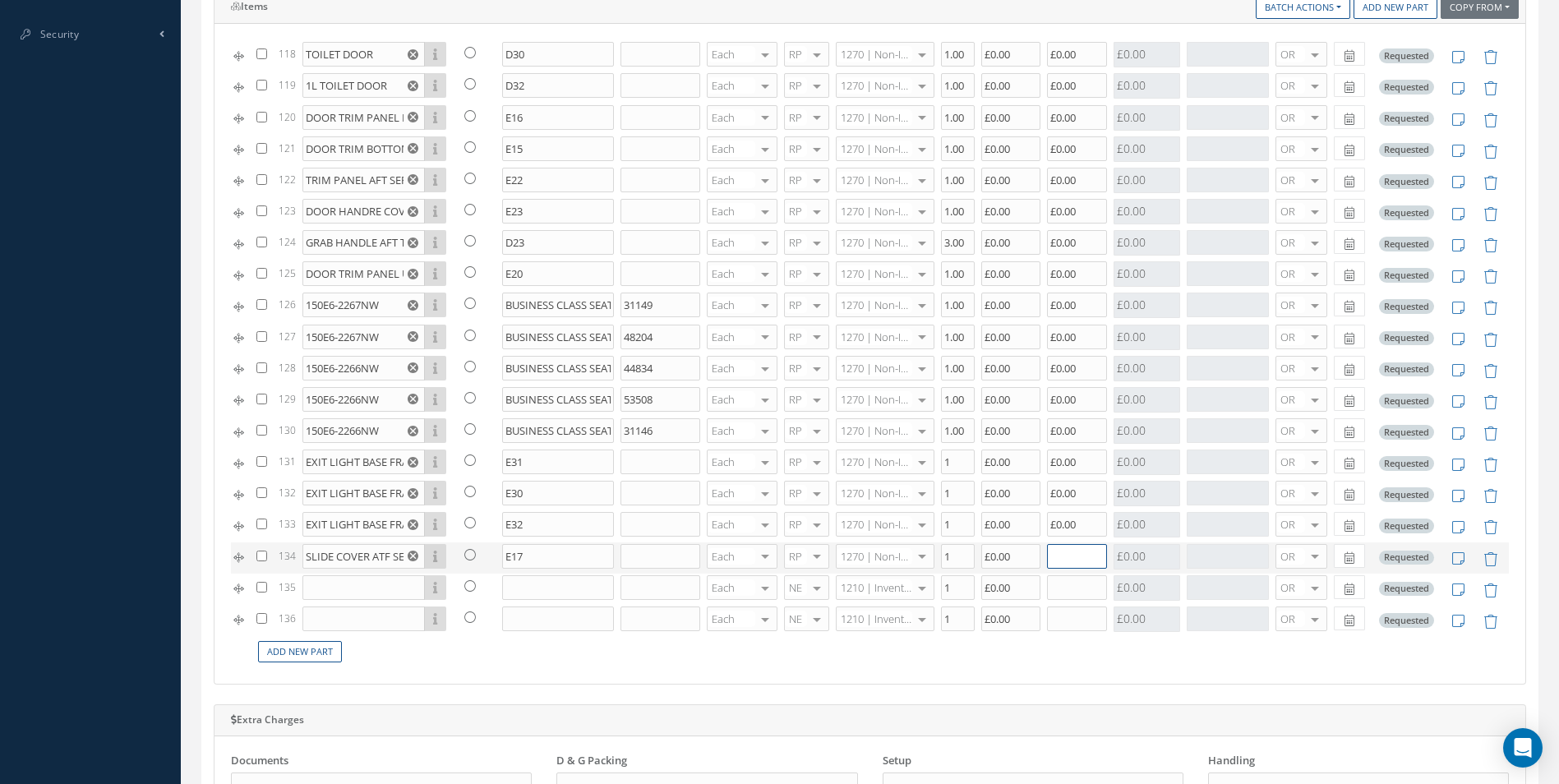
click at [1078, 552] on input "text" at bounding box center [1076, 556] width 60 height 25
type input "£0.00"
click at [324, 589] on input "text" at bounding box center [364, 588] width 123 height 25
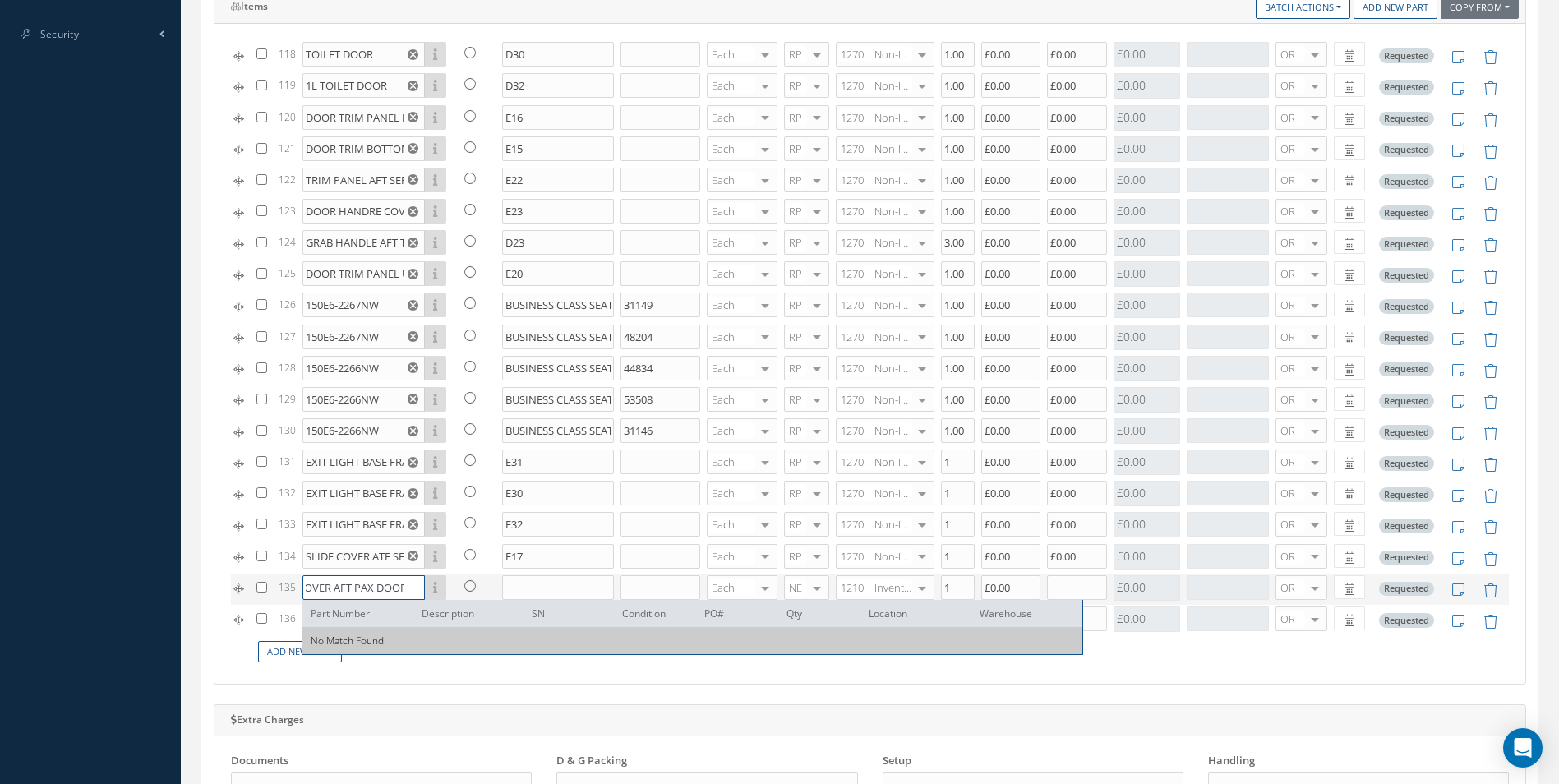
scroll to position [0, 47]
type input "SLIDE COVER AFT PAX DOOR"
click at [508, 591] on input "text" at bounding box center [557, 588] width 111 height 25
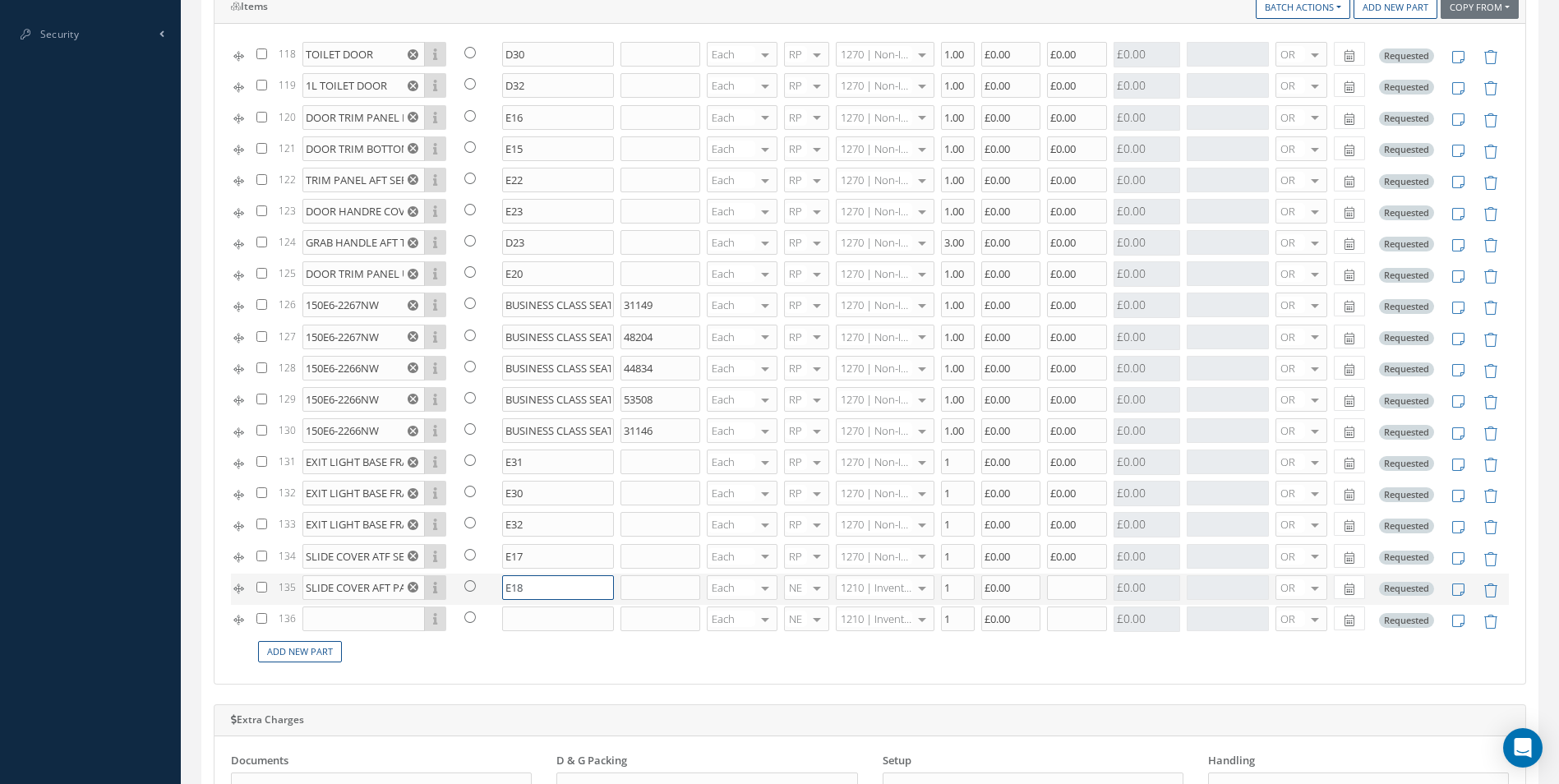
type input "E18"
click at [798, 659] on span "RP" at bounding box center [797, 670] width 43 height 28
type input "1270"
click at [860, 632] on span "1270 | Non-Inventory Item" at bounding box center [871, 621] width 68 height 28
click at [1047, 589] on input "text" at bounding box center [1076, 588] width 60 height 25
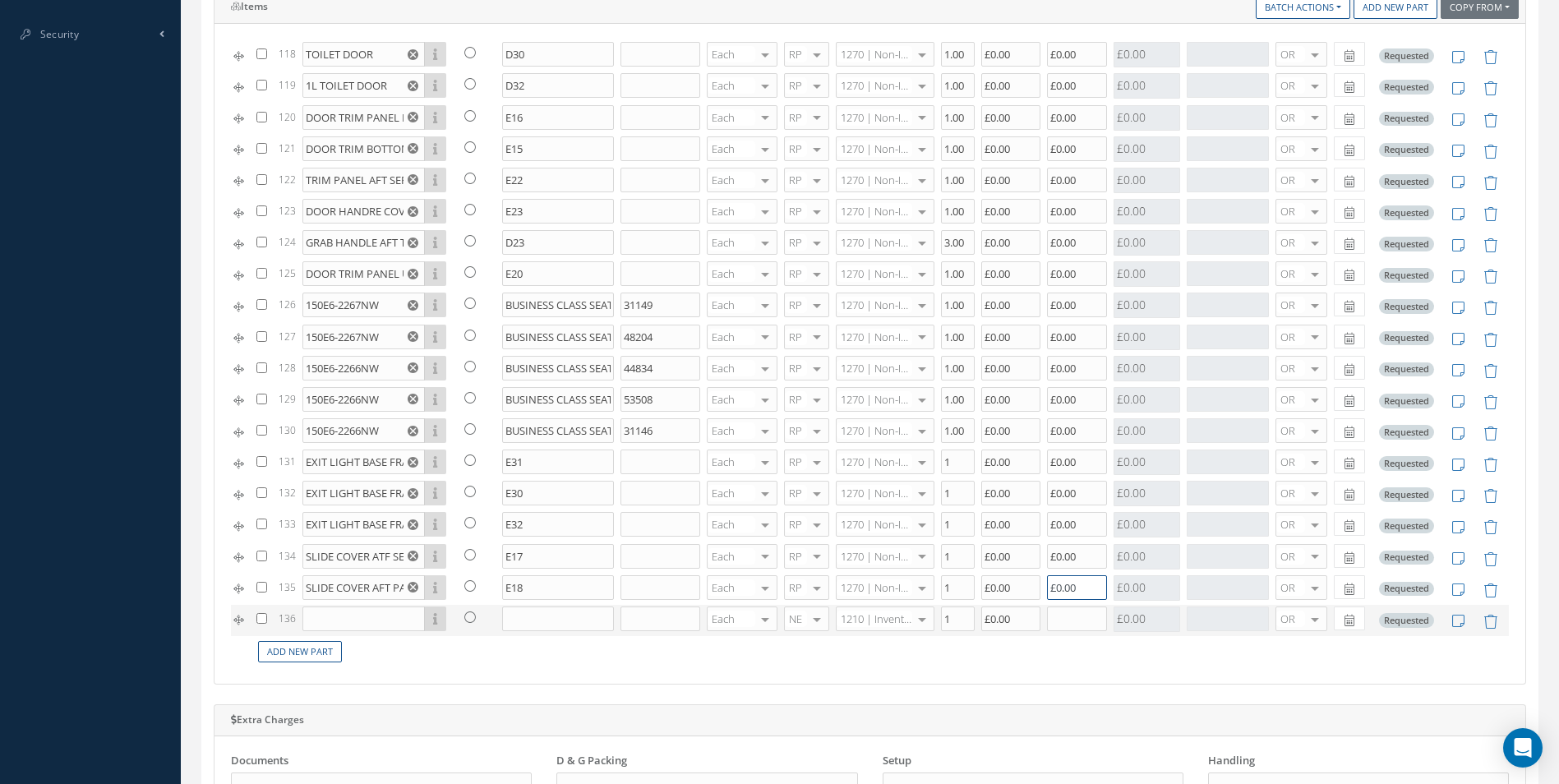
type input "£0.00"
click at [331, 616] on input "text" at bounding box center [364, 619] width 123 height 25
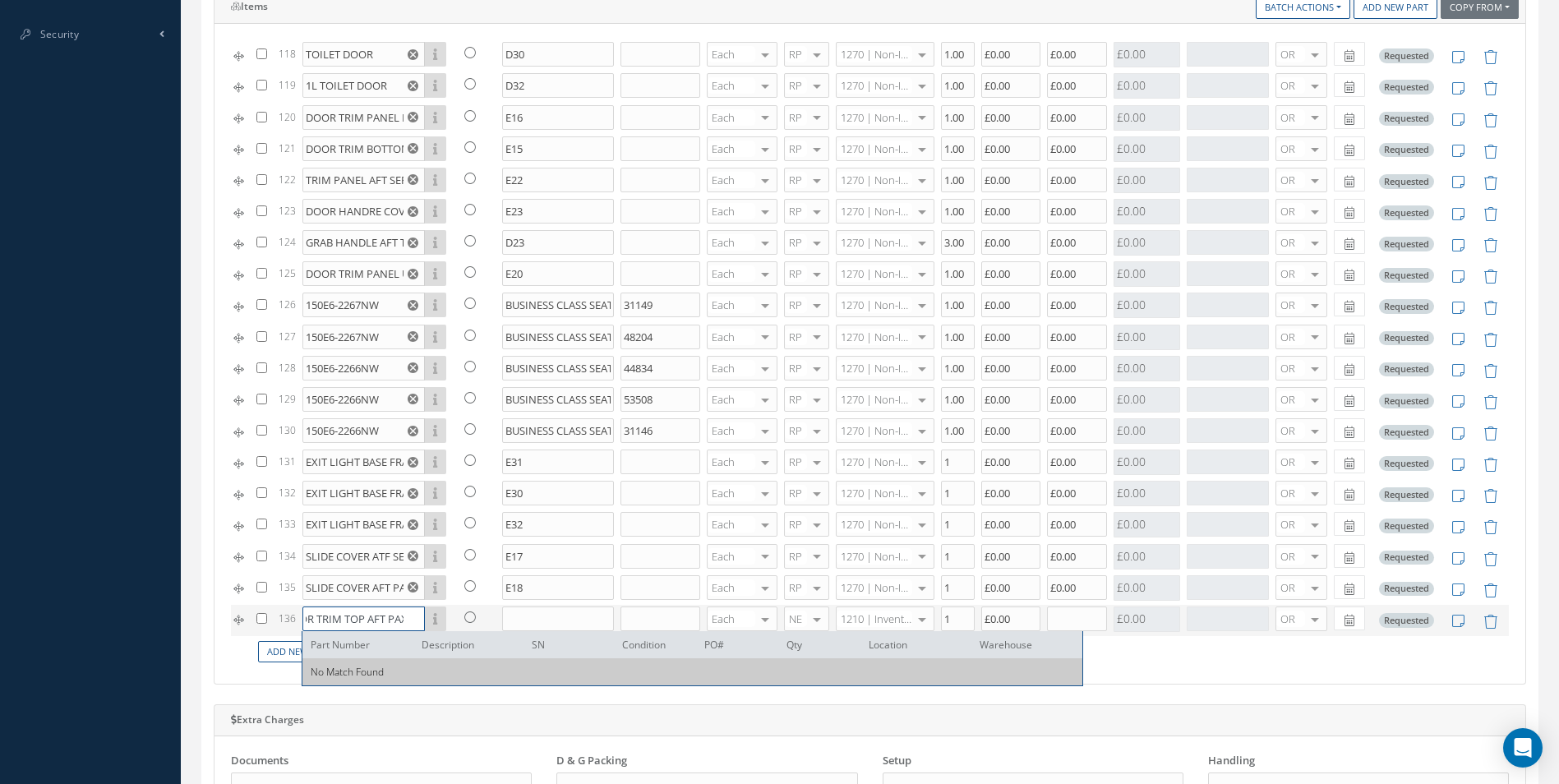
scroll to position [0, 65]
type input "DOOR TRIM TOP AFT PAX DOOR"
click at [535, 622] on input "text" at bounding box center [557, 619] width 111 height 25
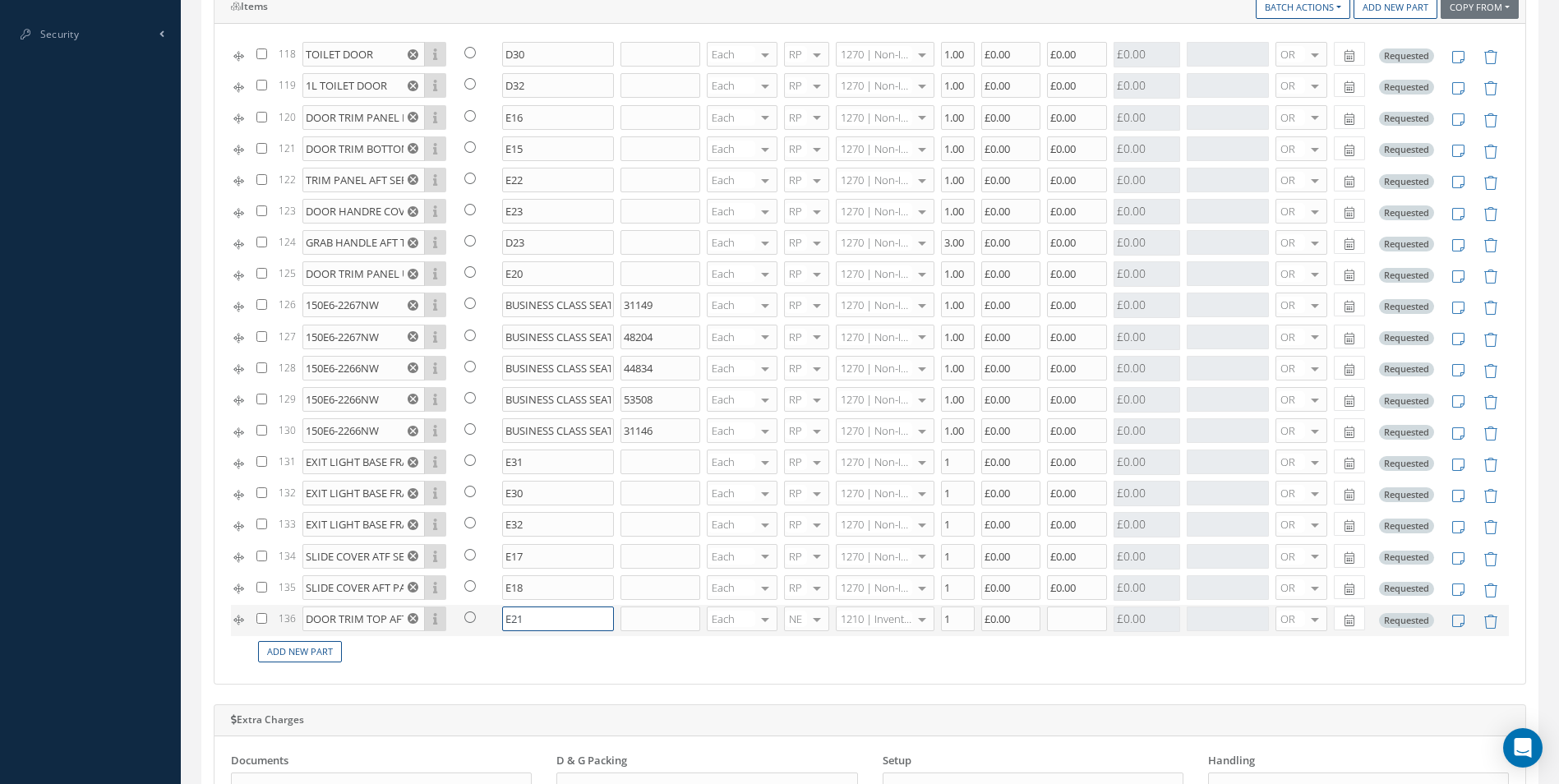
type input "E21"
click at [788, 697] on span "RP" at bounding box center [792, 701] width 13 height 15
type input "1270"
click at [875, 664] on span "1270 | Non-Inventory Item" at bounding box center [871, 652] width 68 height 28
click at [1056, 615] on input "text" at bounding box center [1076, 619] width 60 height 25
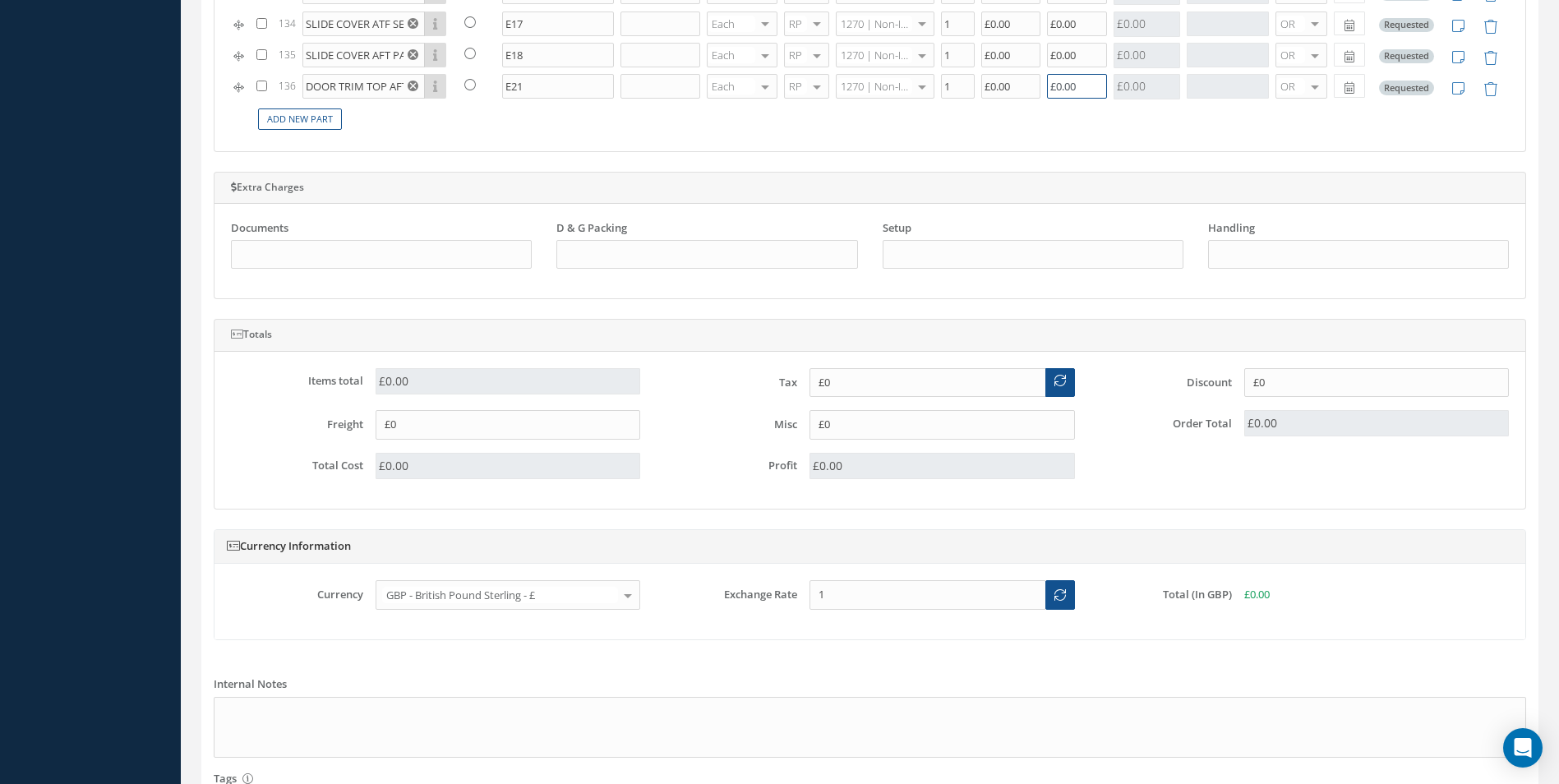
scroll to position [1429, 0]
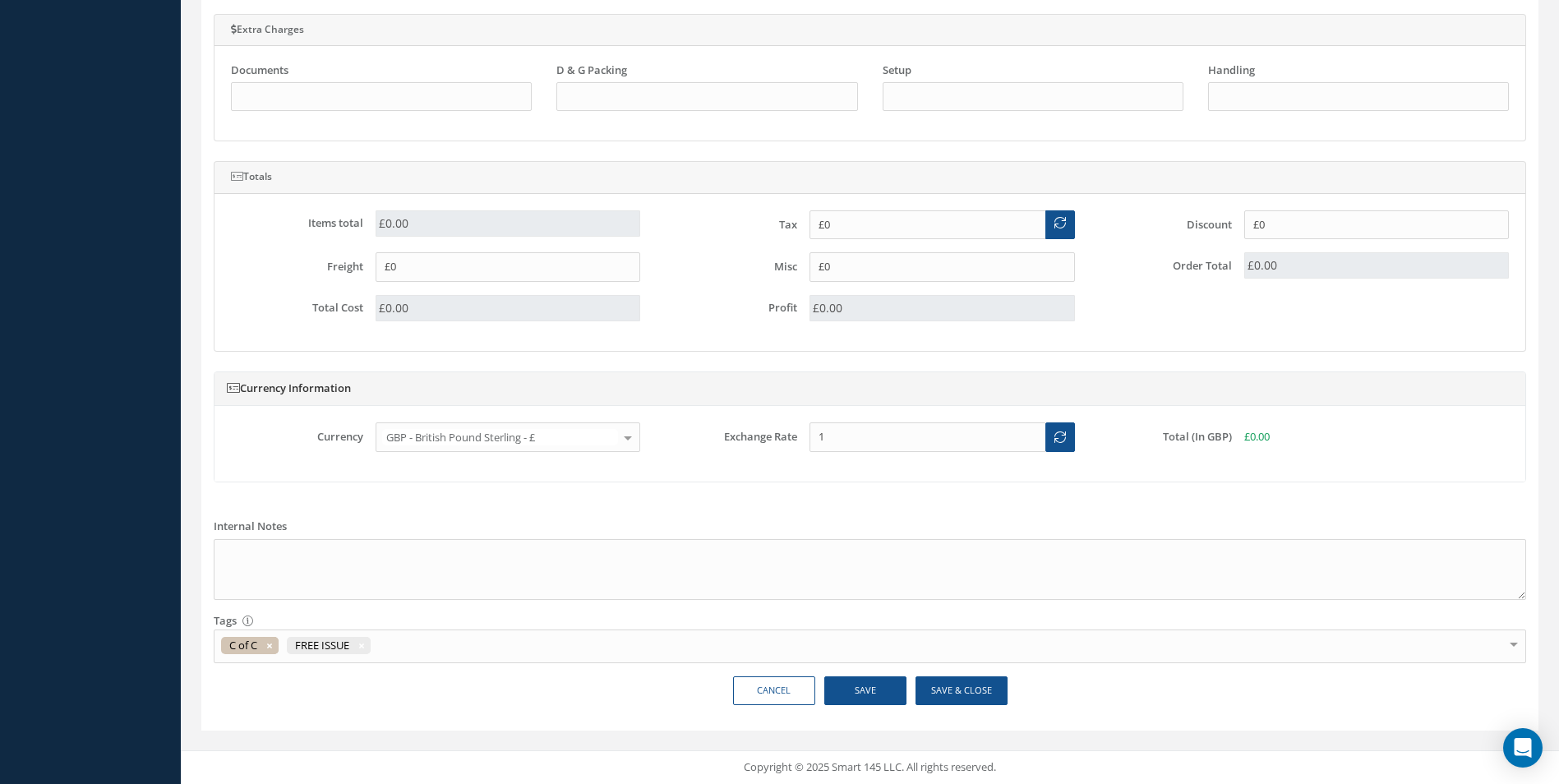
type input "£0.00"
click at [859, 689] on button "Save" at bounding box center [865, 690] width 82 height 28
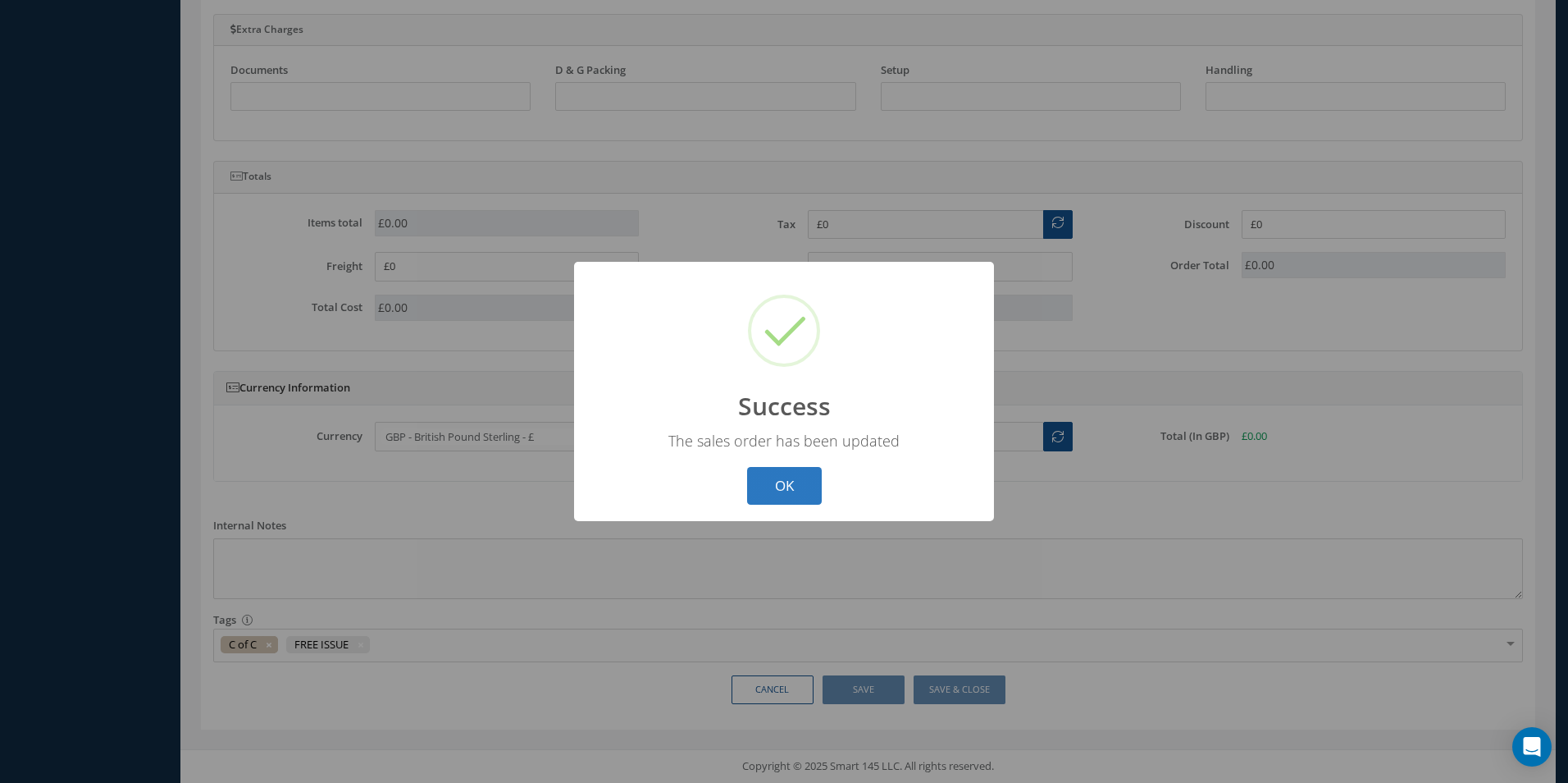
click at [800, 494] on button "OK" at bounding box center [784, 486] width 74 height 39
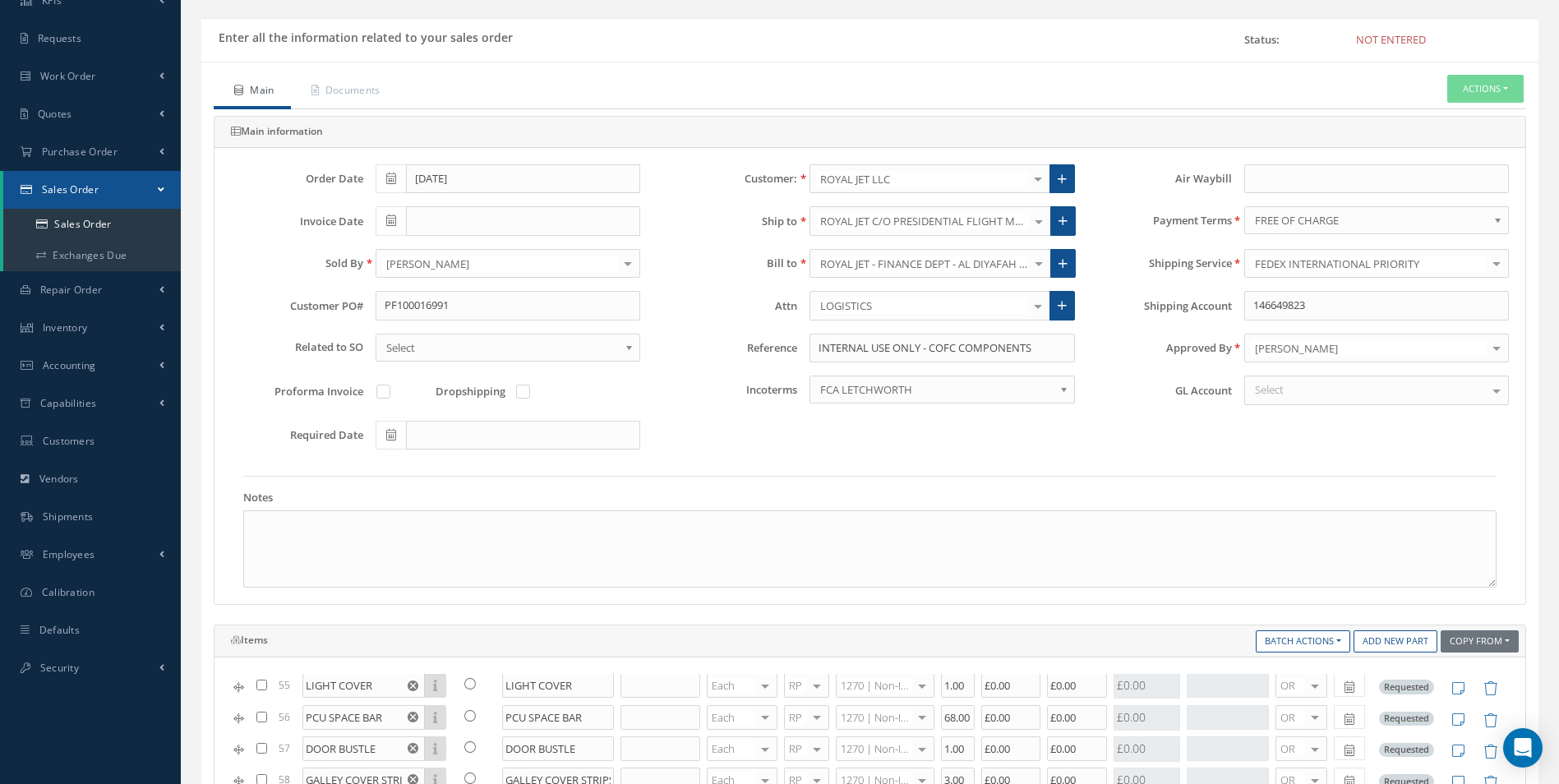
scroll to position [0, 0]
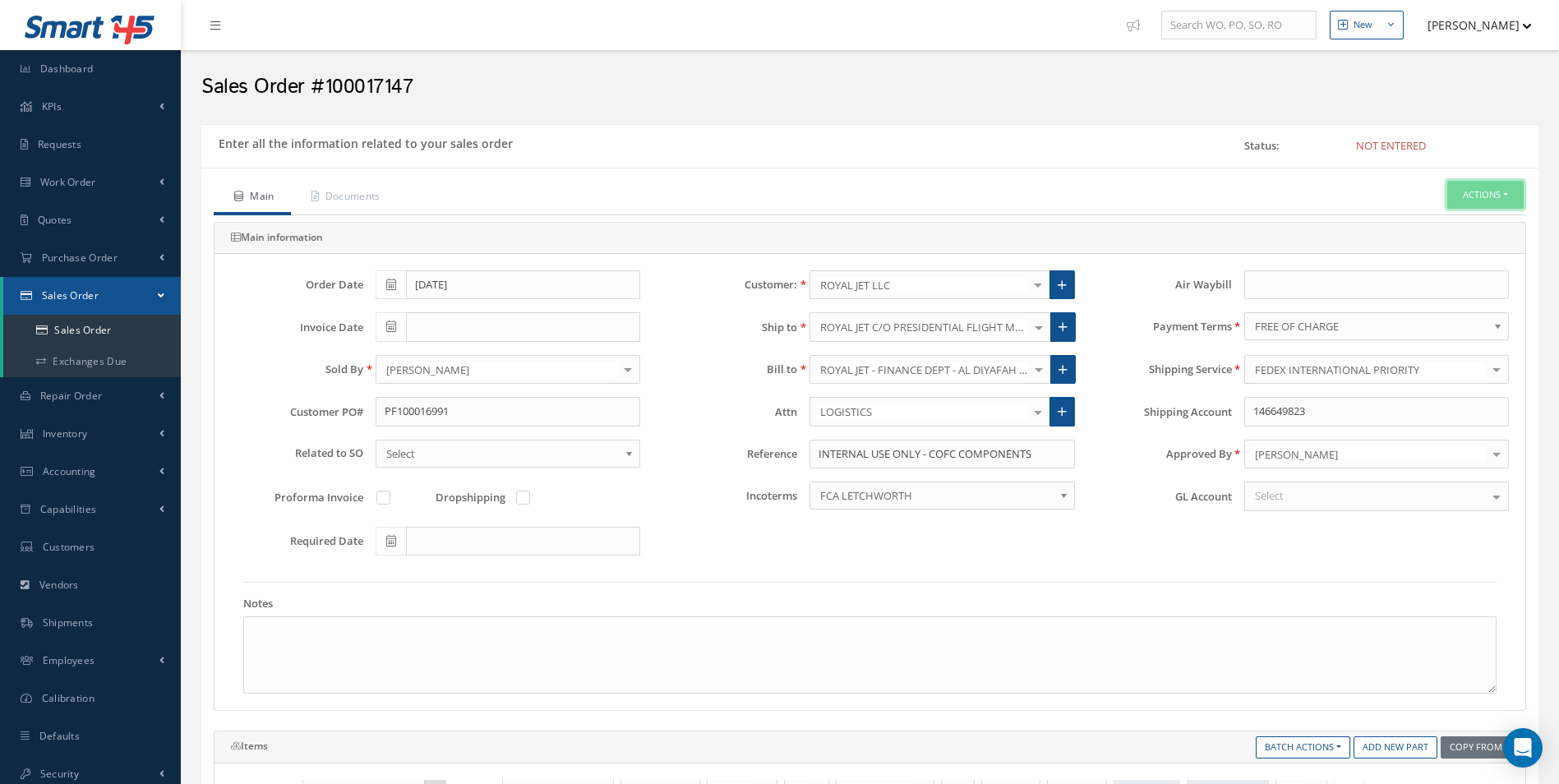
click at [1497, 203] on button "Actions" at bounding box center [1485, 195] width 77 height 28
click at [1306, 444] on link "C of C" at bounding box center [1337, 438] width 125 height 26
